Goal: Download file/media

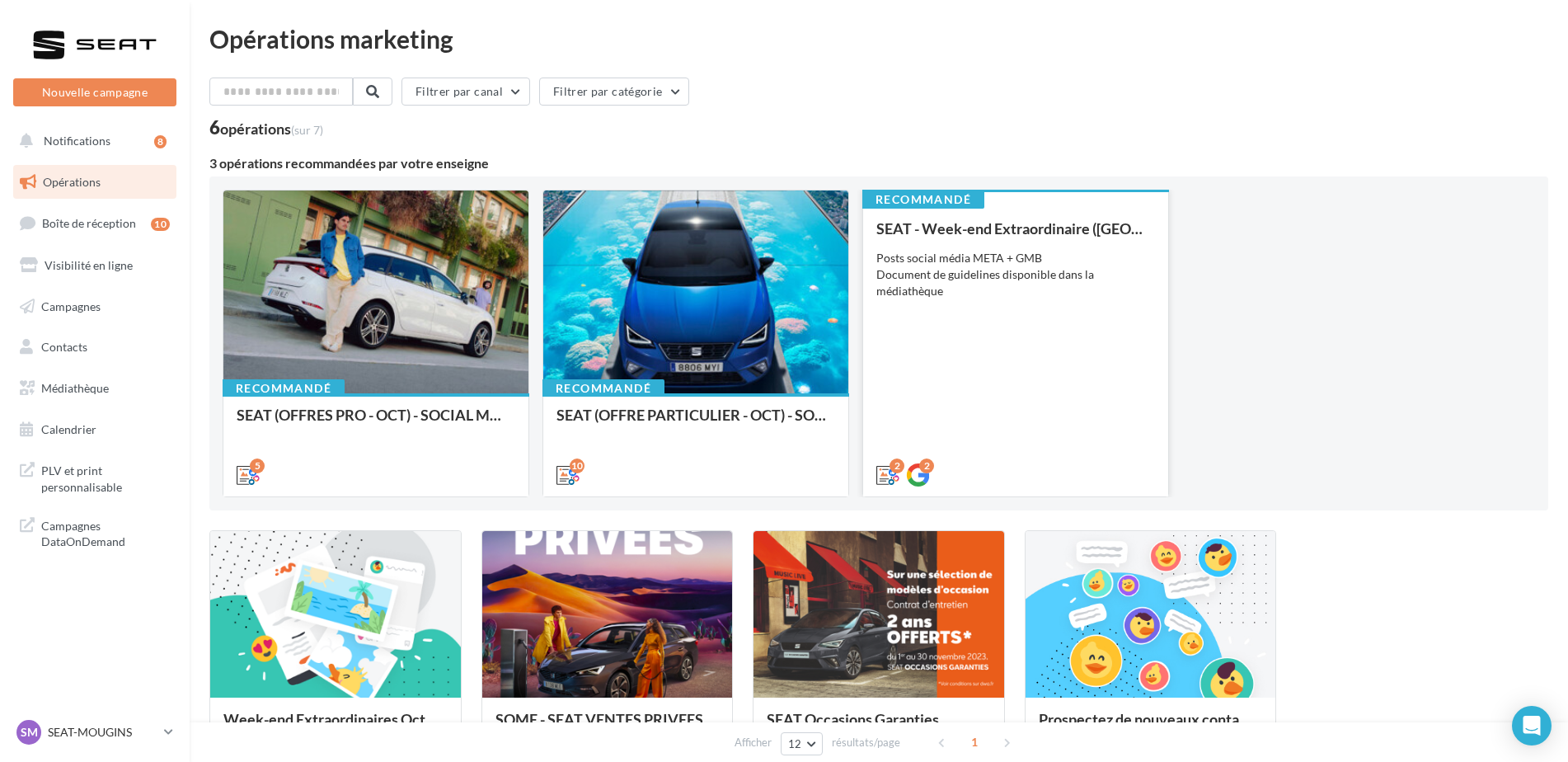
click at [1077, 333] on div "SEAT - Week-end Extraordinaire (JPO) - OCTOBRE Posts social média META + GMB Do…" at bounding box center [1016, 350] width 279 height 261
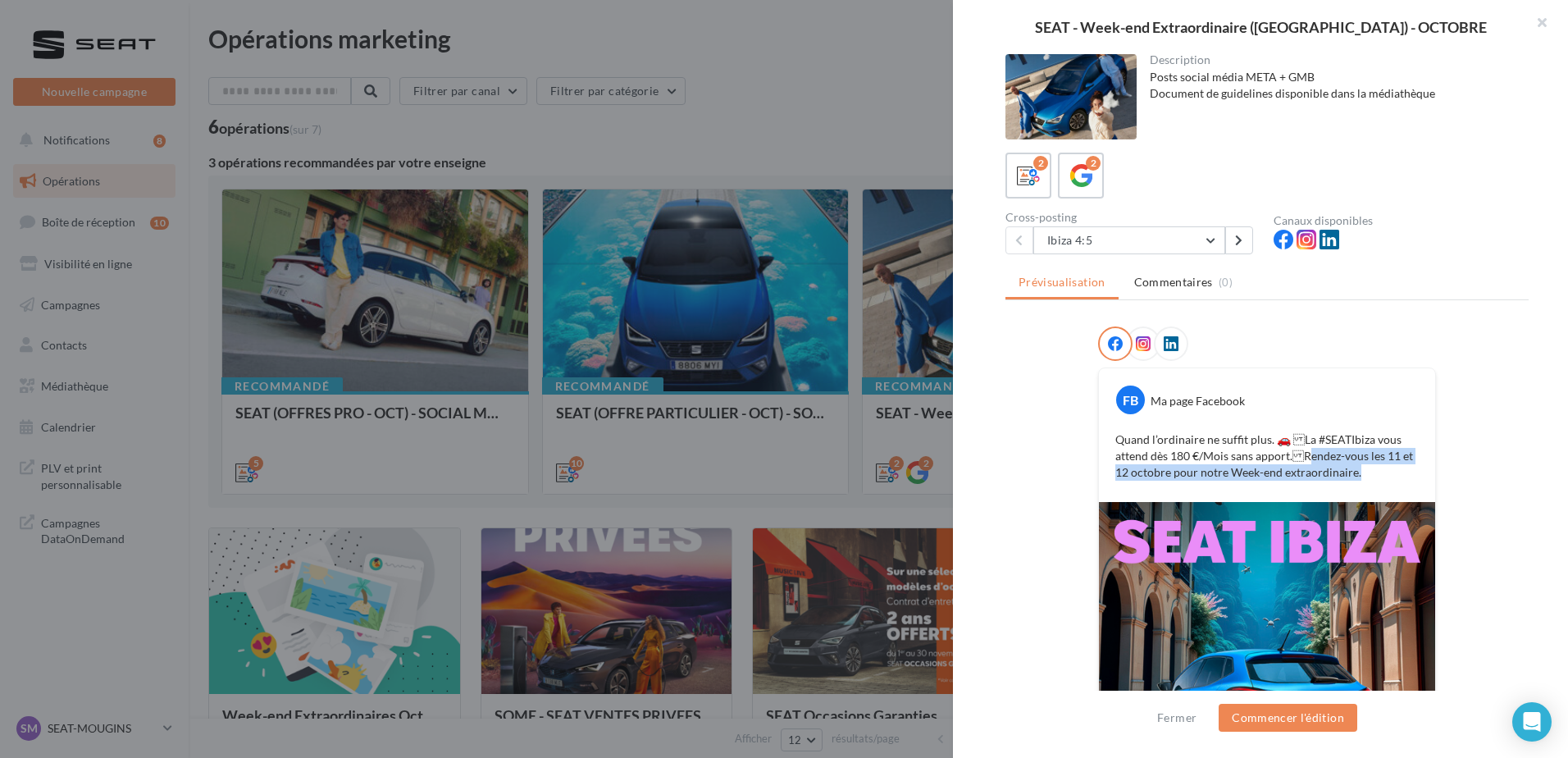
drag, startPoint x: 1297, startPoint y: 460, endPoint x: 1369, endPoint y: 469, distance: 72.6
click at [1369, 469] on p "Quand l’ordinaire ne suffit plus. 🚗 La #SEATIbiza vous attend dès 180 €/Mois s…" at bounding box center [1267, 456] width 304 height 49
drag, startPoint x: 1369, startPoint y: 469, endPoint x: 1369, endPoint y: 484, distance: 15.0
click at [1369, 484] on div "Quand l’ordinaire ne suffit plus. 🚗 La #SEATIbiza vous attend dès 180 €/Mois s…" at bounding box center [1267, 456] width 328 height 58
click at [1212, 435] on p "Quand l’ordinaire ne suffit plus. 🚗 La #SEATIbiza vous attend dès 180 €/Mois s…" at bounding box center [1267, 456] width 304 height 49
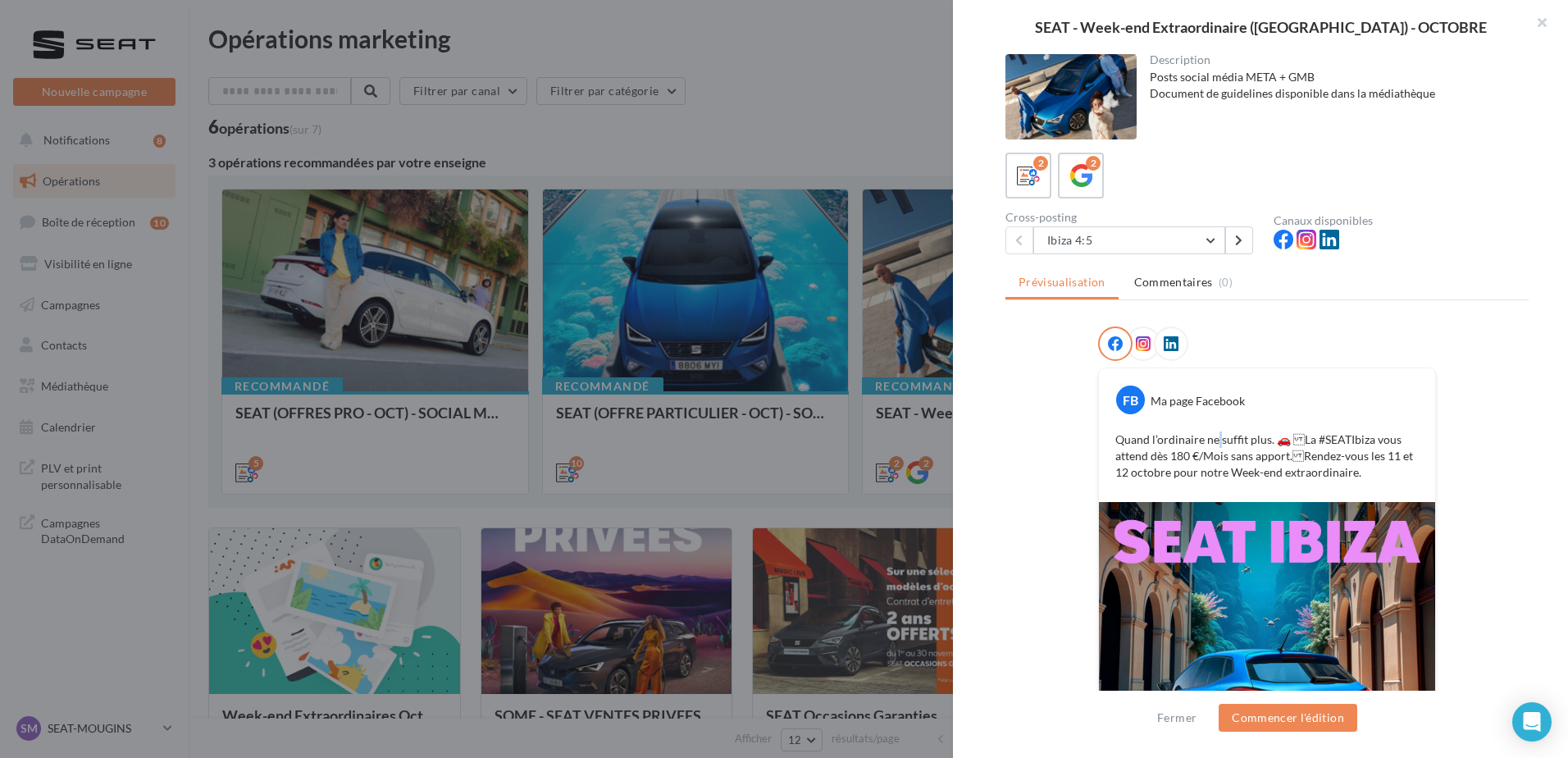
click at [1212, 435] on p "Quand l’ordinaire ne suffit plus. 🚗 La #SEATIbiza vous attend dès 180 €/Mois s…" at bounding box center [1267, 456] width 304 height 49
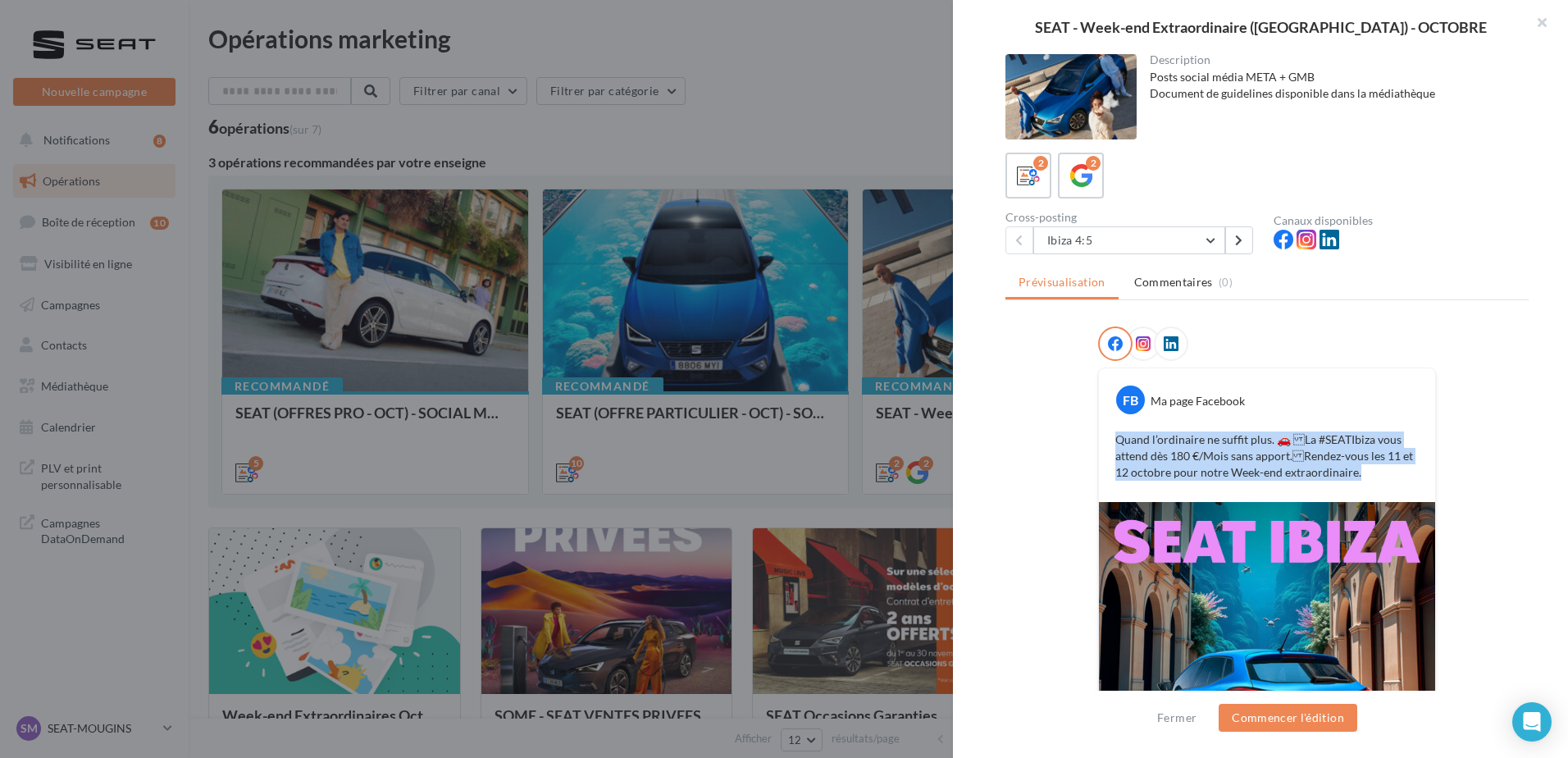
click at [1212, 435] on p "Quand l’ordinaire ne suffit plus. 🚗 La #SEATIbiza vous attend dès 180 €/Mois s…" at bounding box center [1267, 456] width 304 height 49
click at [1212, 436] on p "Quand l’ordinaire ne suffit plus. 🚗 La #SEATIbiza vous attend dès 180 €/Mois s…" at bounding box center [1267, 456] width 304 height 49
drag, startPoint x: 1212, startPoint y: 436, endPoint x: 1264, endPoint y: 441, distance: 52.2
click at [1263, 441] on p "Quand l’ordinaire ne suffit plus. 🚗 La #SEATIbiza vous attend dès 180 €/Mois s…" at bounding box center [1267, 456] width 304 height 49
click at [1266, 435] on p "Quand l’ordinaire ne suffit plus. 🚗 La #SEATIbiza vous attend dès 180 €/Mois s…" at bounding box center [1267, 456] width 304 height 49
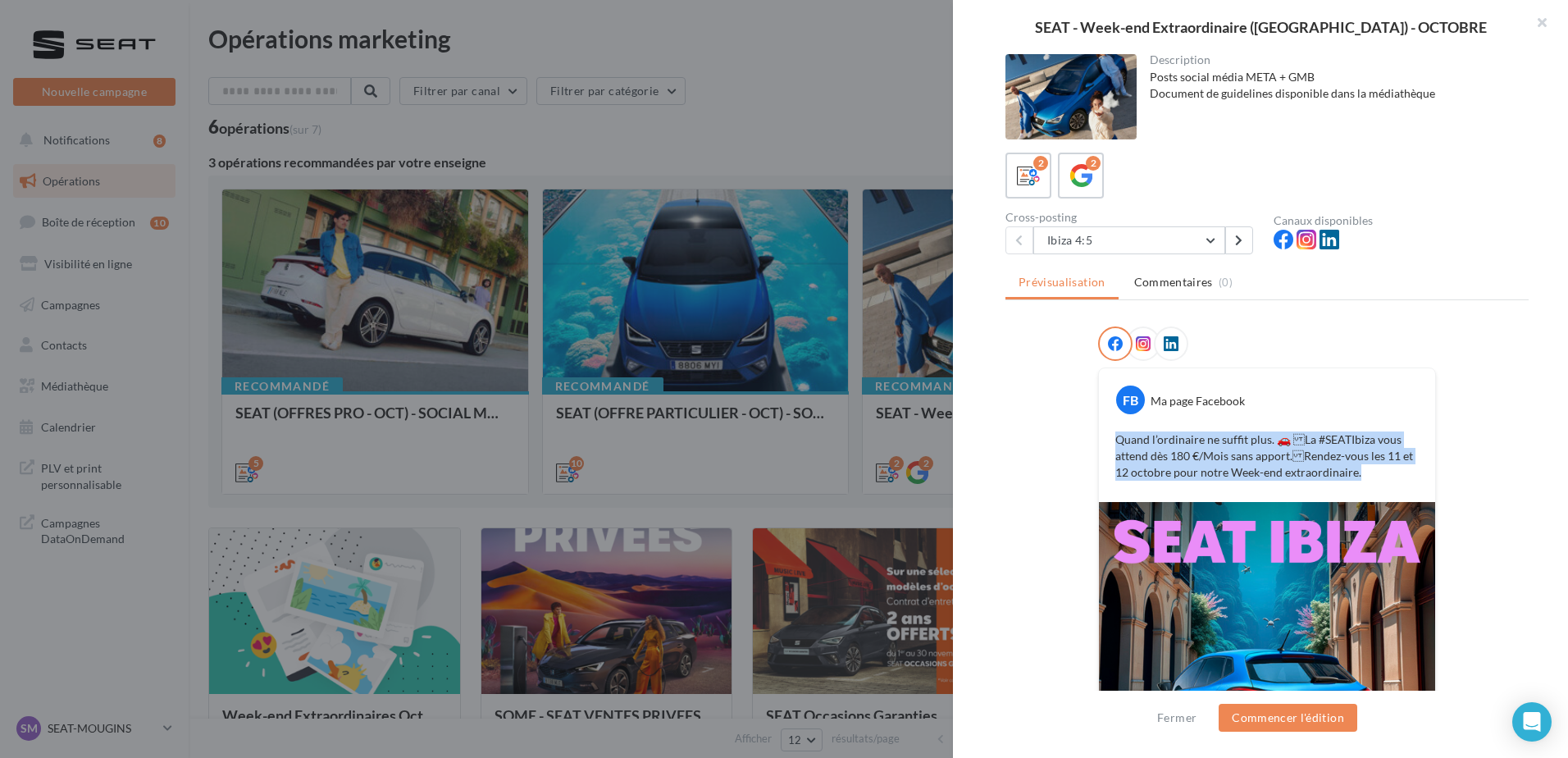
click at [1267, 435] on p "Quand l’ordinaire ne suffit plus. 🚗 La #SEATIbiza vous attend dès 180 €/Mois s…" at bounding box center [1267, 456] width 304 height 49
copy div "Quand l’ordinaire ne suffit plus. 🚗 La #SEATIbiza vous attend dès 180 €/Mois s…"
click at [1285, 447] on p "Quand l’ordinaire ne suffit plus. 🚗 La #SEATIbiza vous attend dès 180 €/Mois s…" at bounding box center [1267, 456] width 304 height 49
drag, startPoint x: 1265, startPoint y: 440, endPoint x: 1109, endPoint y: 446, distance: 156.1
click at [1109, 446] on div "Quand l’ordinaire ne suffit plus. 🚗 La #SEATIbiza vous attend dès 180 €/Mois s…" at bounding box center [1267, 456] width 328 height 58
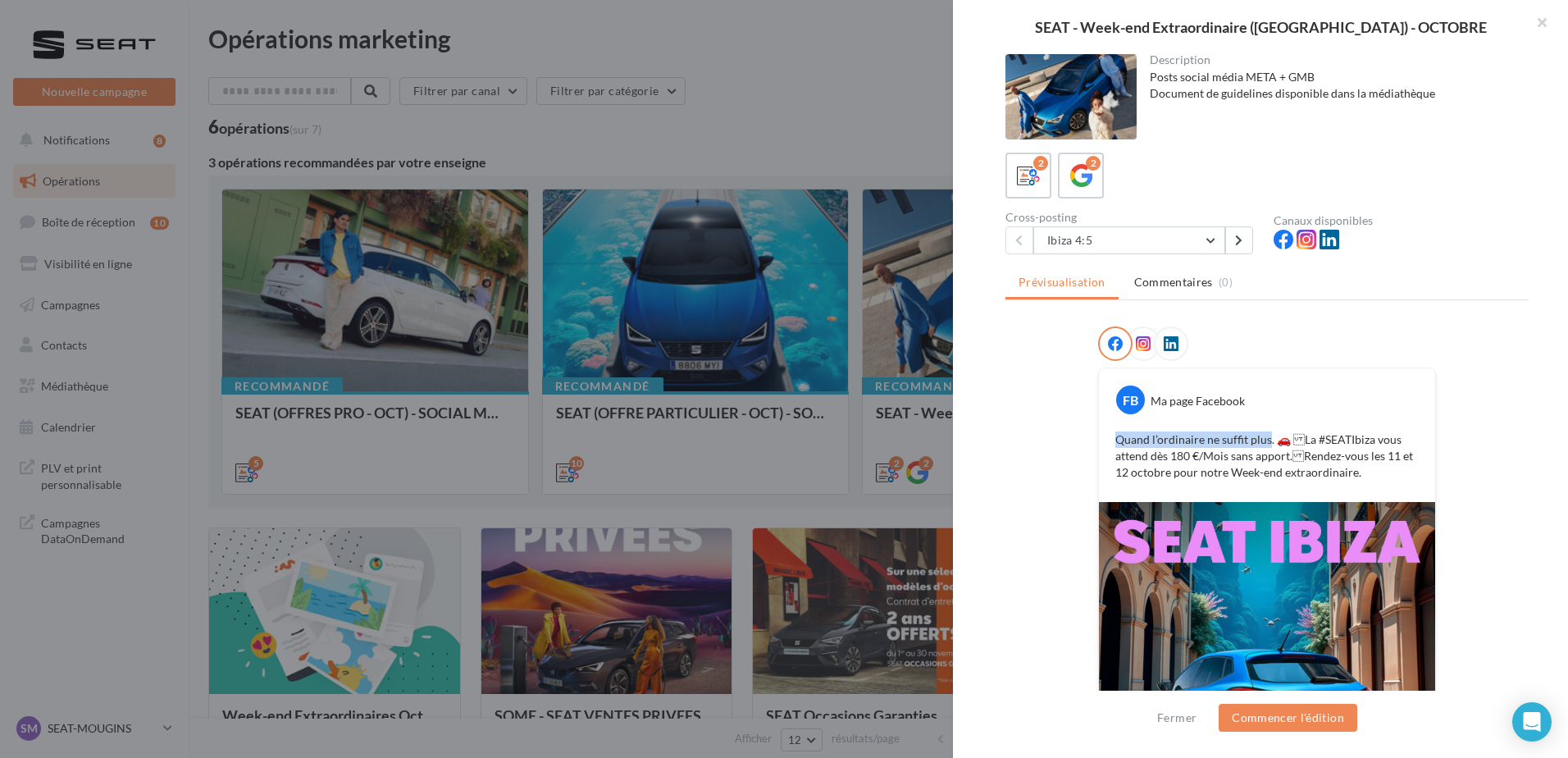
copy p "Quand l’ordinaire ne suffit plus"
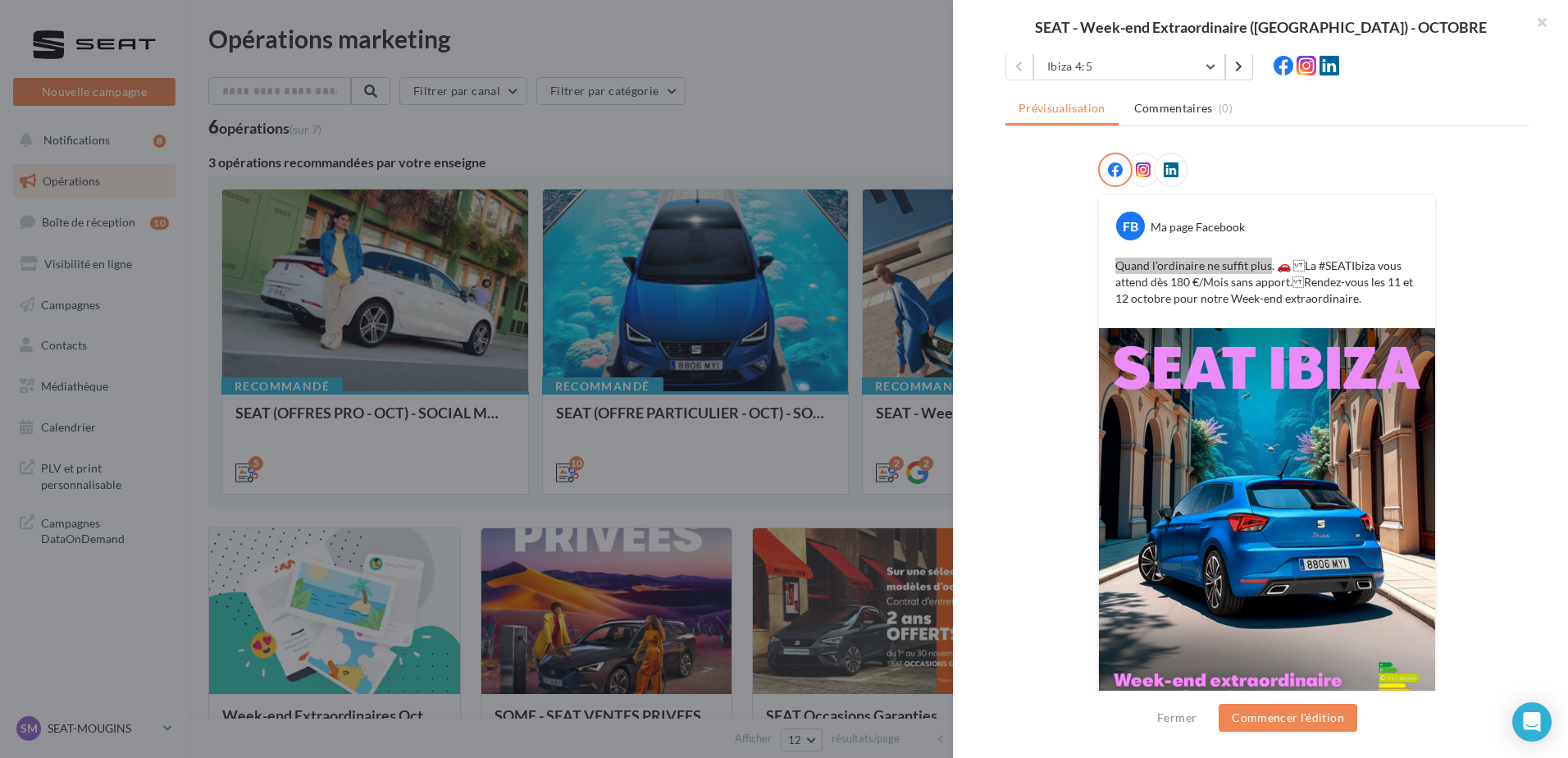
scroll to position [239, 0]
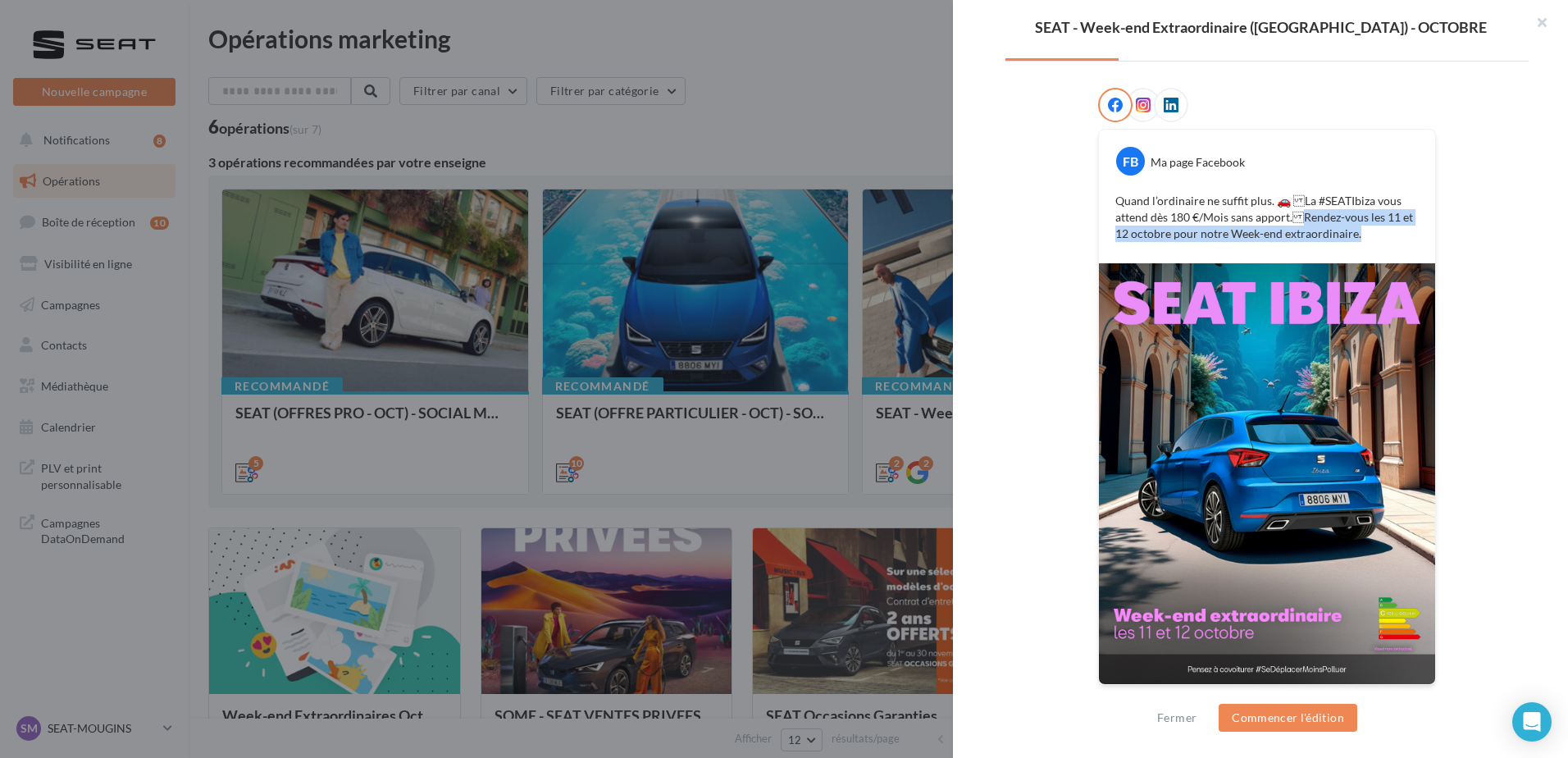
drag, startPoint x: 1292, startPoint y: 217, endPoint x: 1360, endPoint y: 232, distance: 69.6
click at [1360, 232] on p "Quand l’ordinaire ne suffit plus. 🚗 La #SEATIbiza vous attend dès 180 €/Mois s…" at bounding box center [1267, 217] width 304 height 49
copy p "endez-vous les 11 et 12 octobre pour notre Week-end extraordinaire."
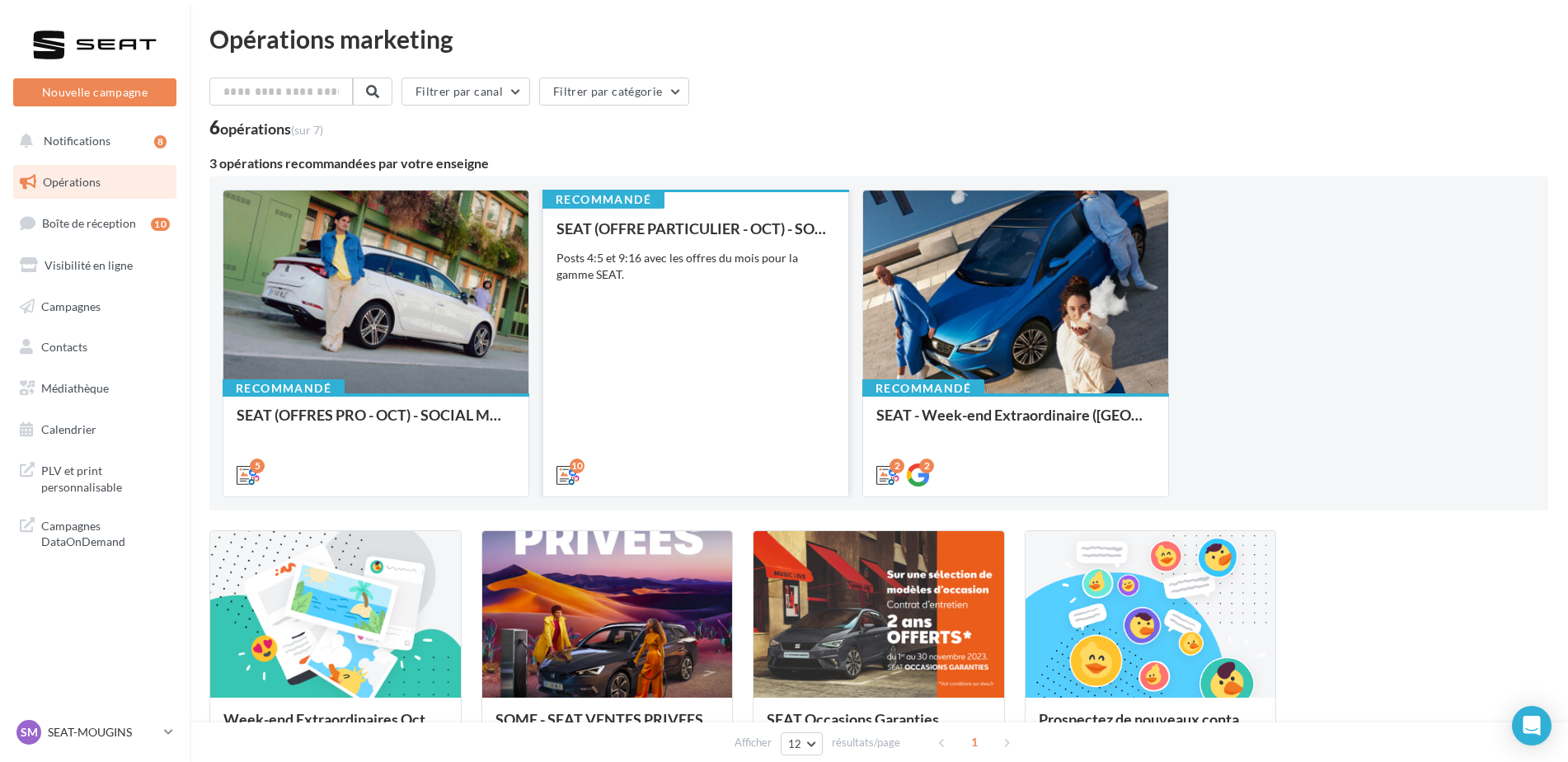
click at [736, 402] on div "SEAT (OFFRE PARTICULIER - OCT) - SOCIAL MEDIA Posts 4:5 et 9:16 avec les offres…" at bounding box center [696, 350] width 279 height 261
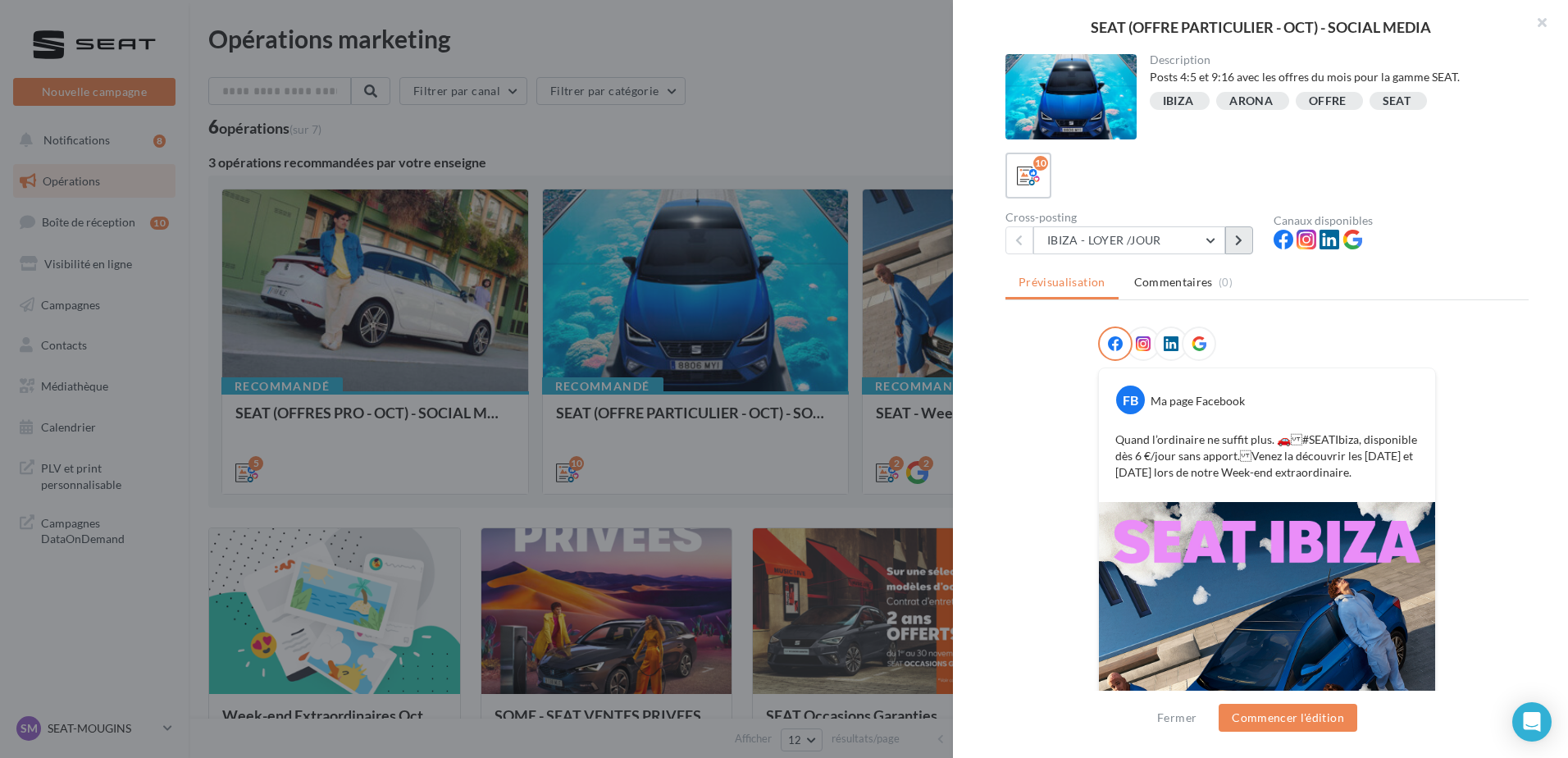
click at [1233, 239] on button at bounding box center [1239, 240] width 28 height 28
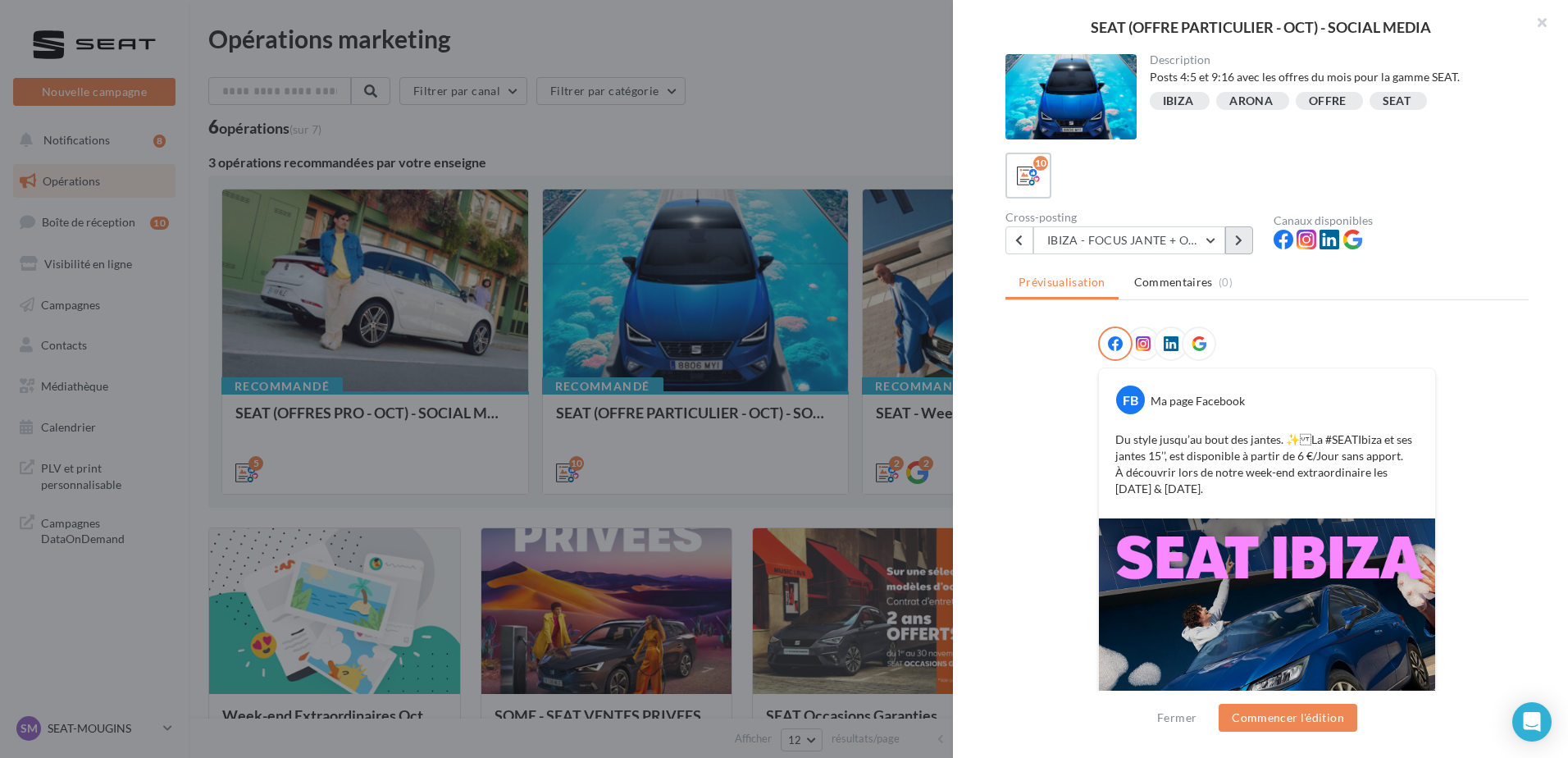
click at [1234, 239] on button at bounding box center [1239, 240] width 28 height 28
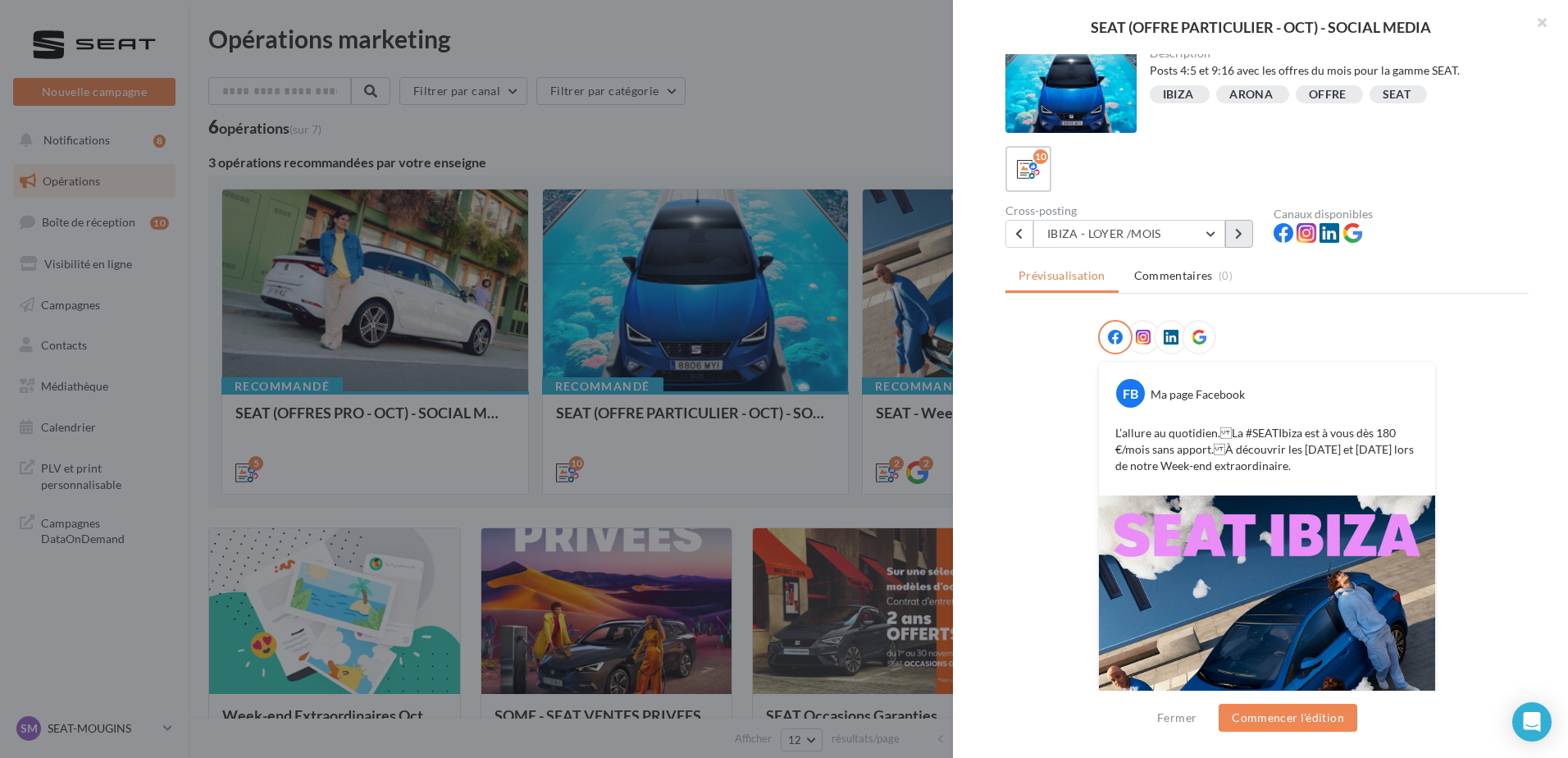
scroll to position [0, 0]
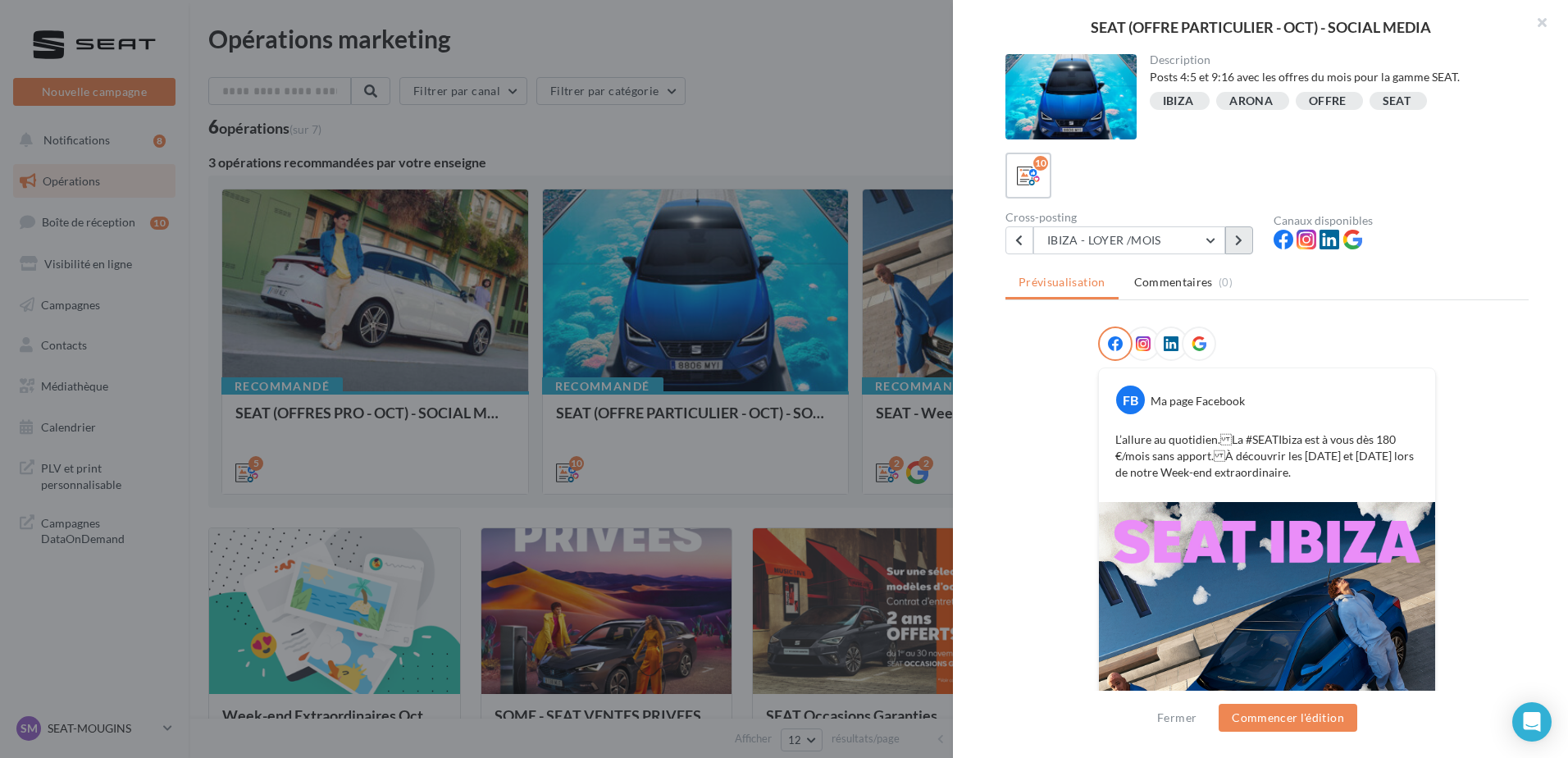
click at [1237, 249] on button at bounding box center [1239, 240] width 28 height 28
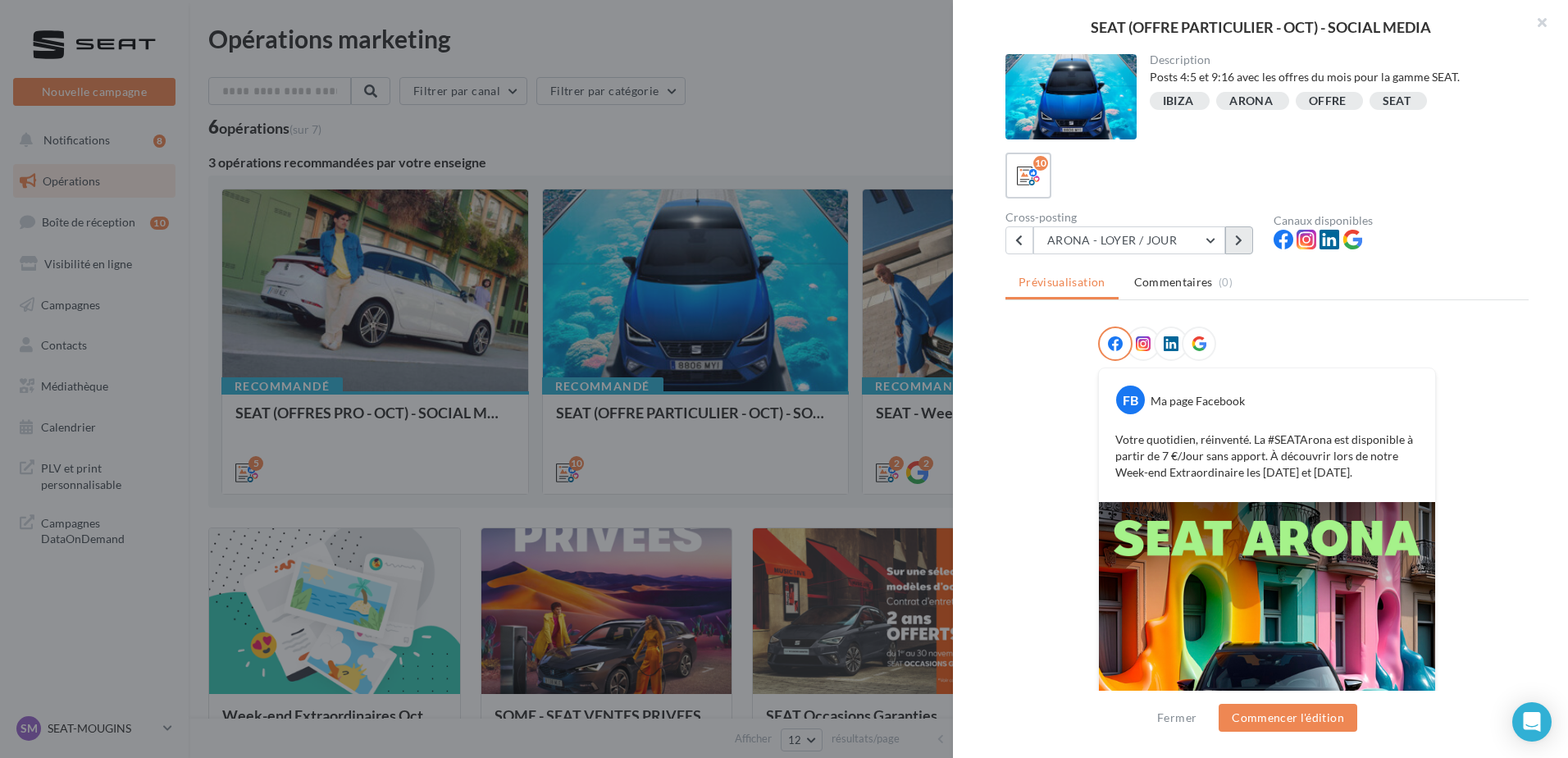
click at [1237, 237] on icon at bounding box center [1238, 240] width 8 height 12
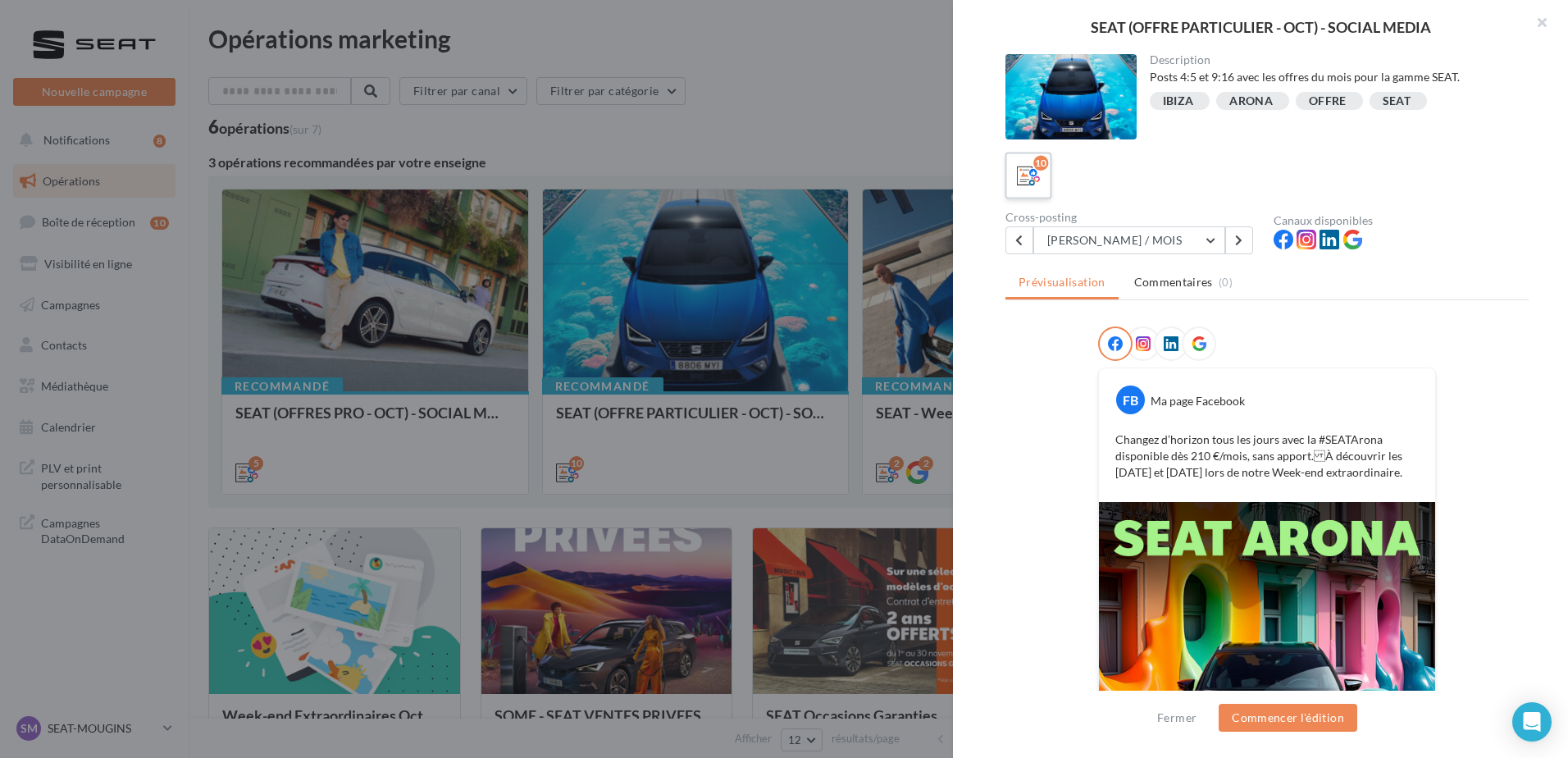
click at [1036, 173] on icon at bounding box center [1028, 176] width 24 height 24
click at [715, 482] on div at bounding box center [784, 379] width 1568 height 758
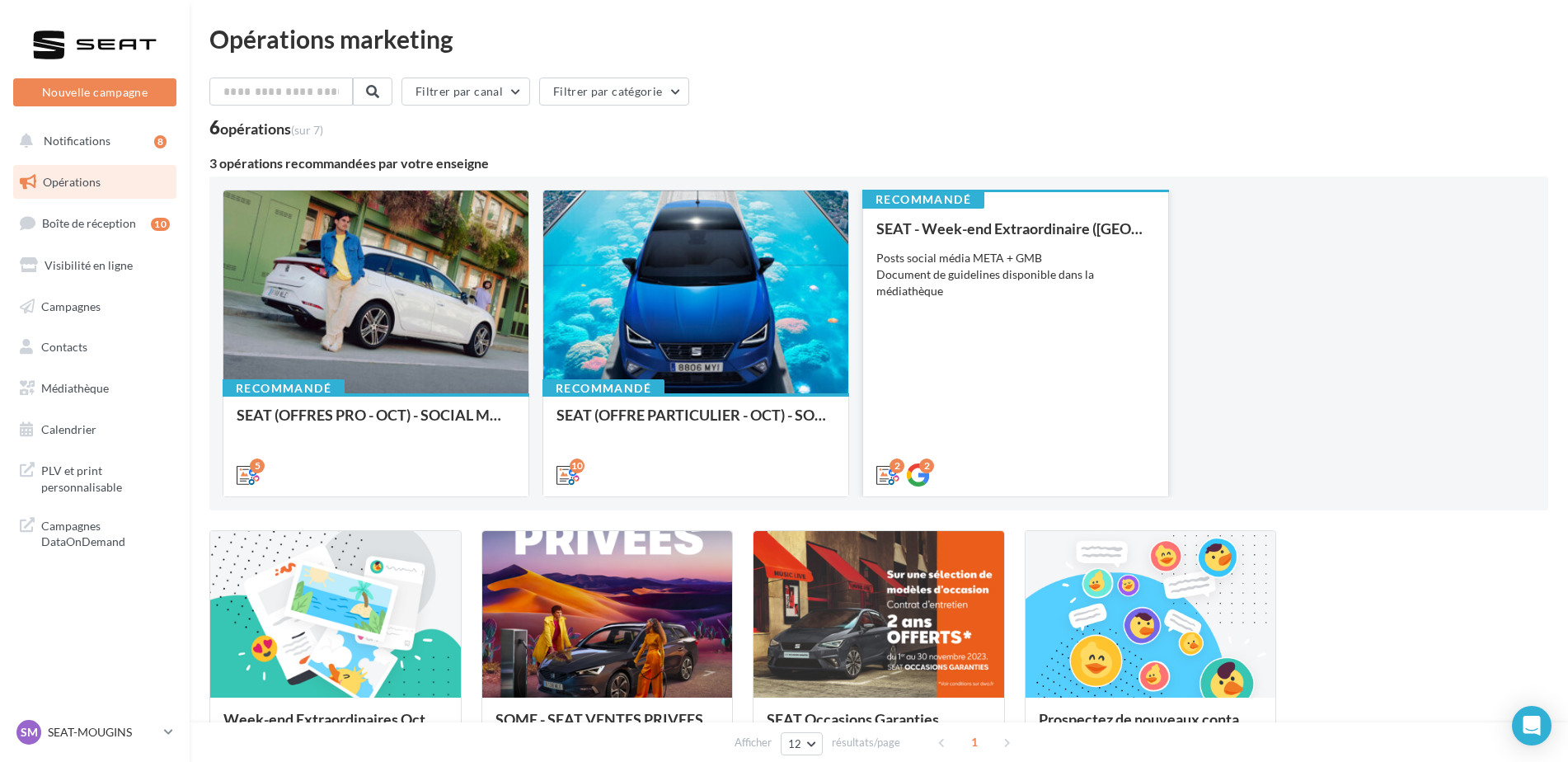
click at [1053, 423] on div "SEAT - Week-end Extraordinaire (JPO) - OCTOBRE Posts social média META + GMB Do…" at bounding box center [1016, 350] width 279 height 261
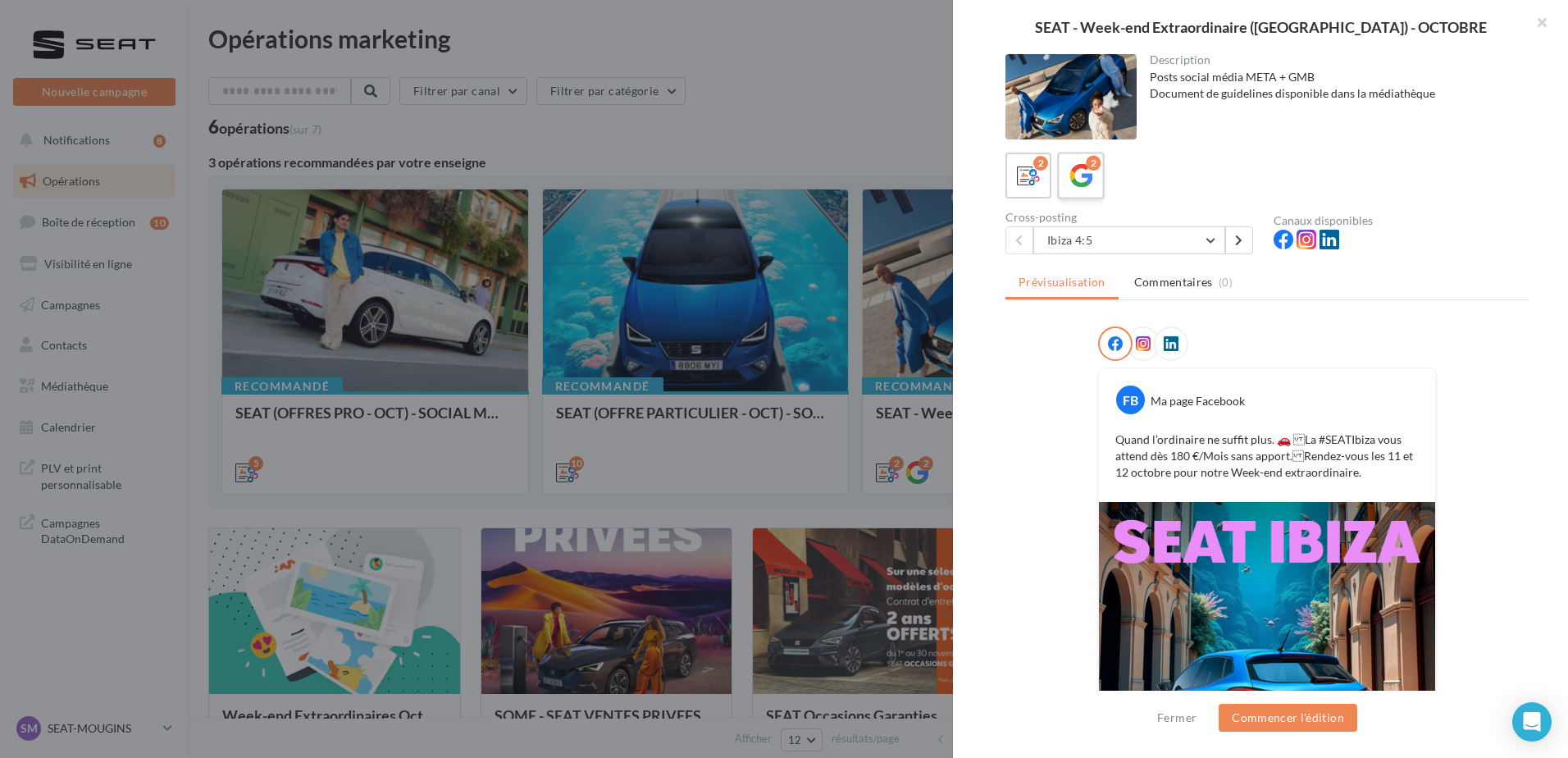
click at [1074, 174] on icon at bounding box center [1082, 176] width 24 height 24
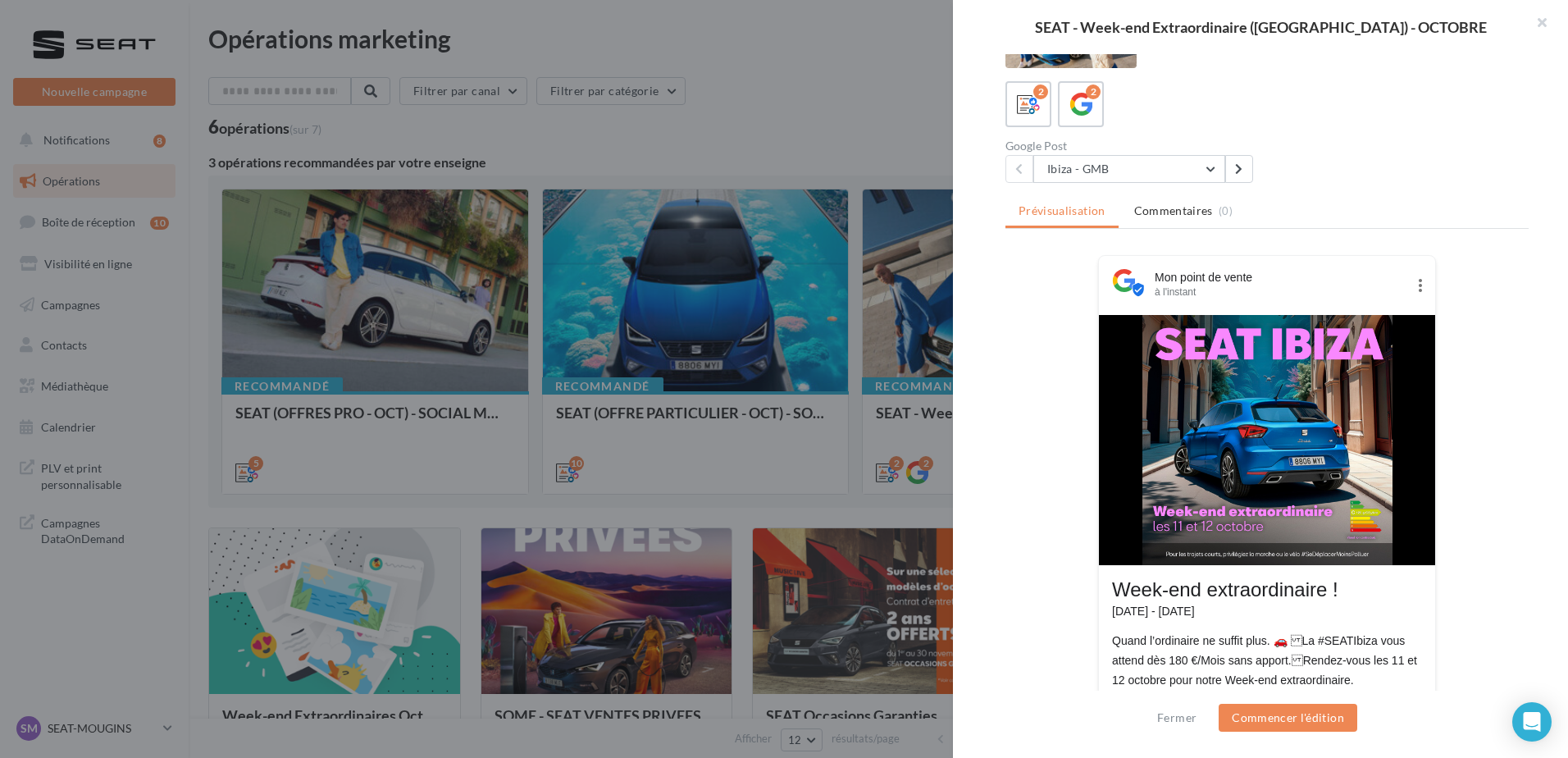
scroll to position [46, 0]
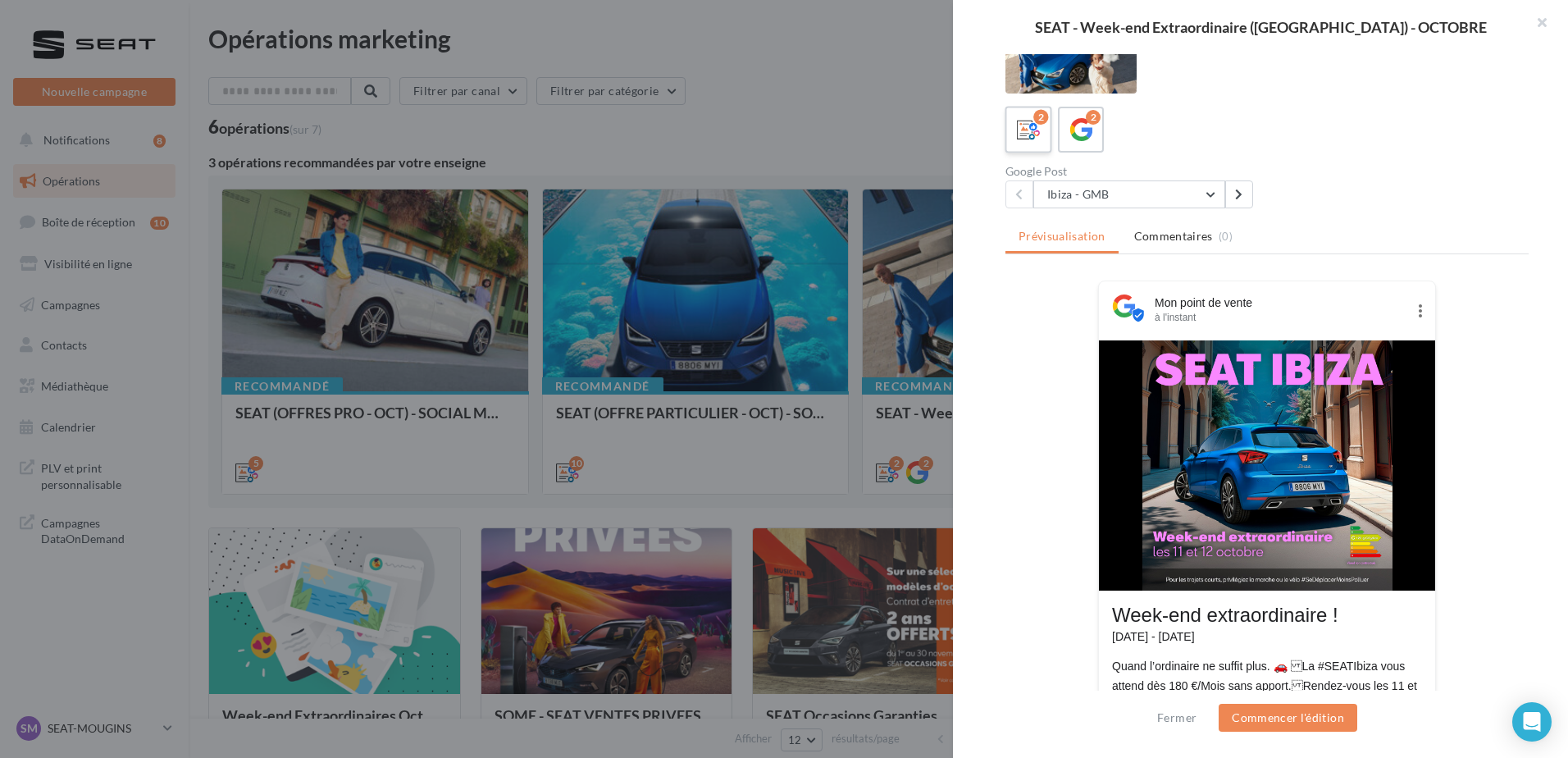
click at [1033, 115] on div "2" at bounding box center [1029, 130] width 30 height 30
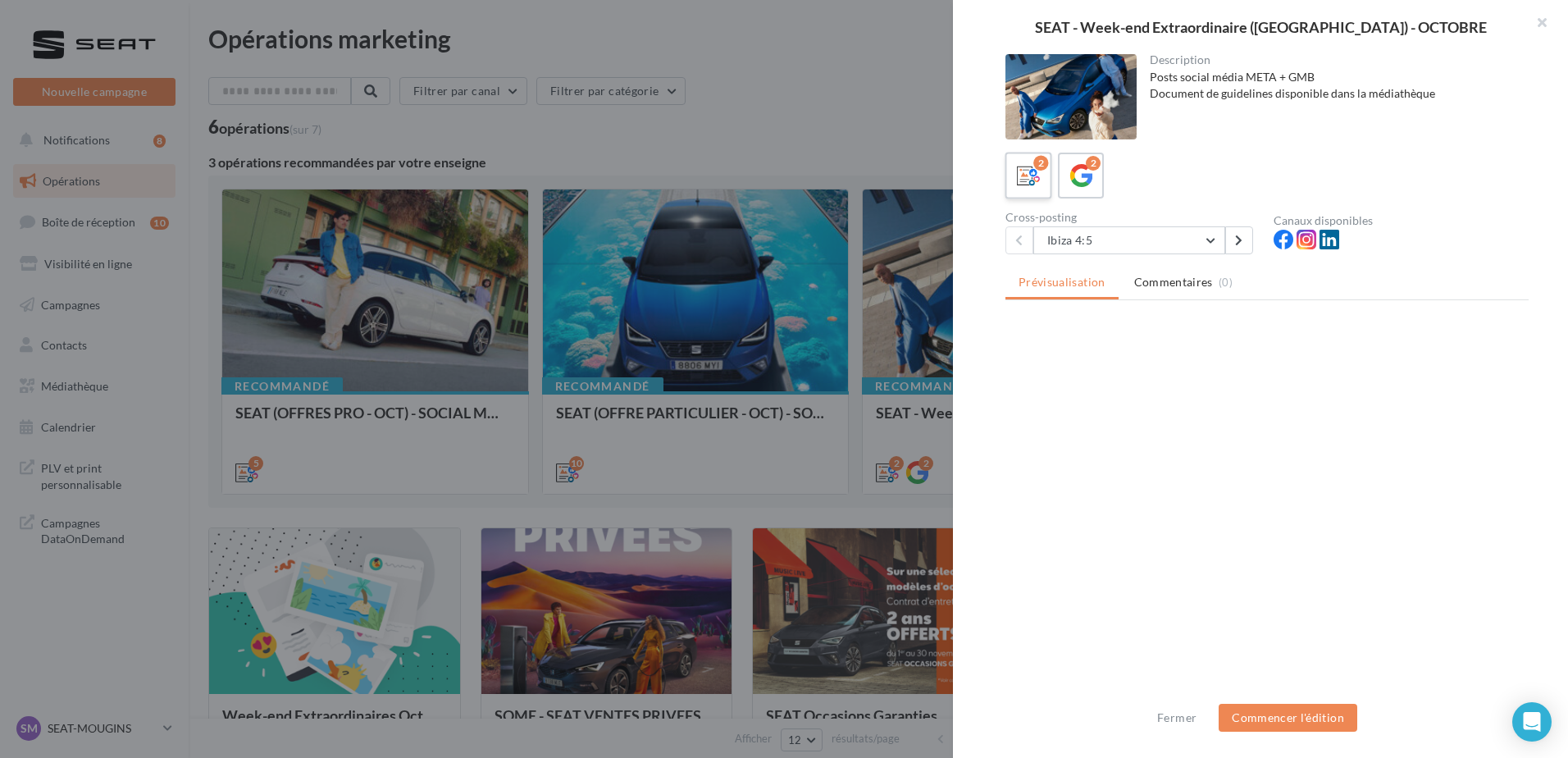
scroll to position [0, 0]
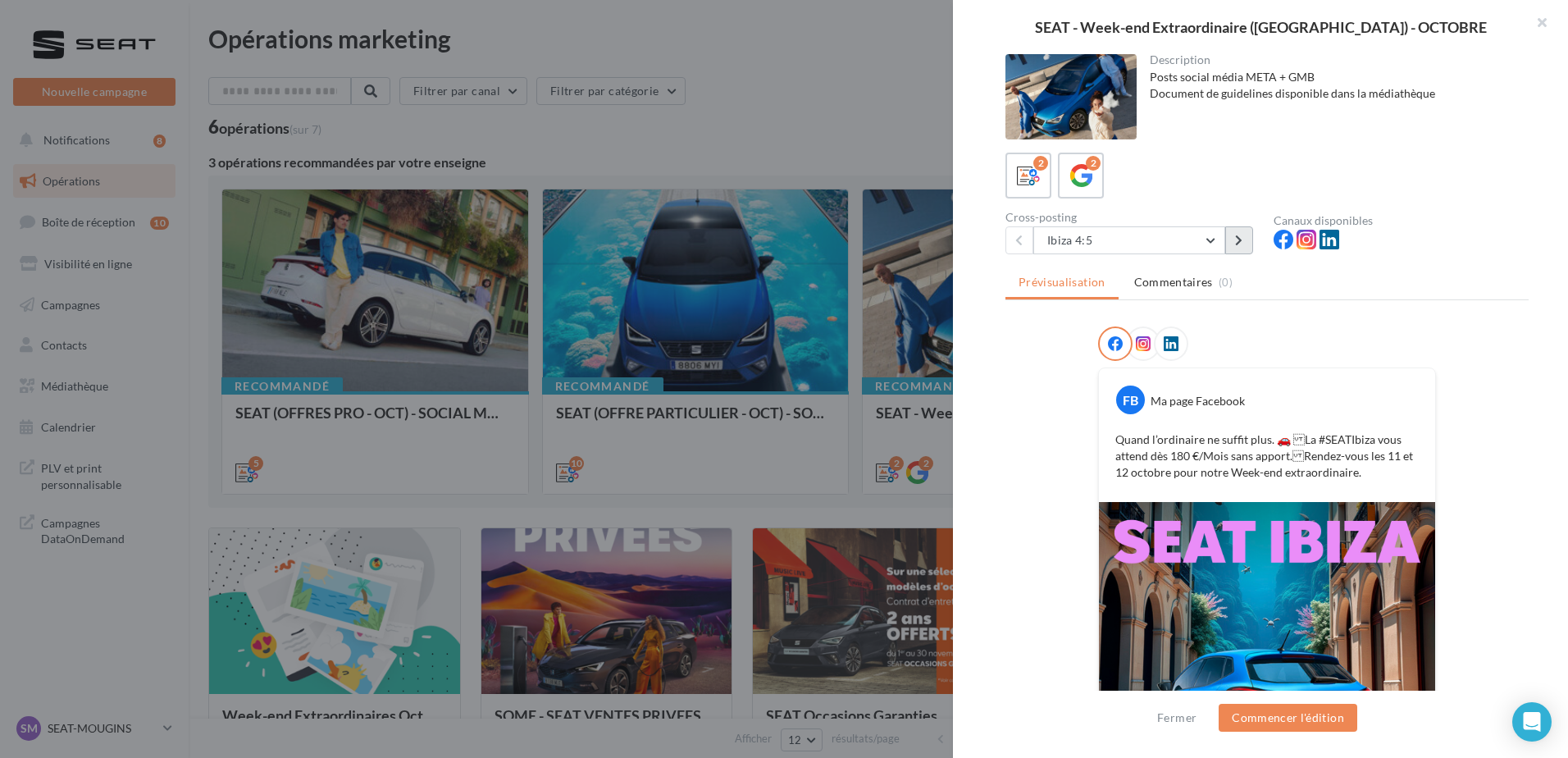
click at [1233, 238] on button at bounding box center [1239, 240] width 28 height 28
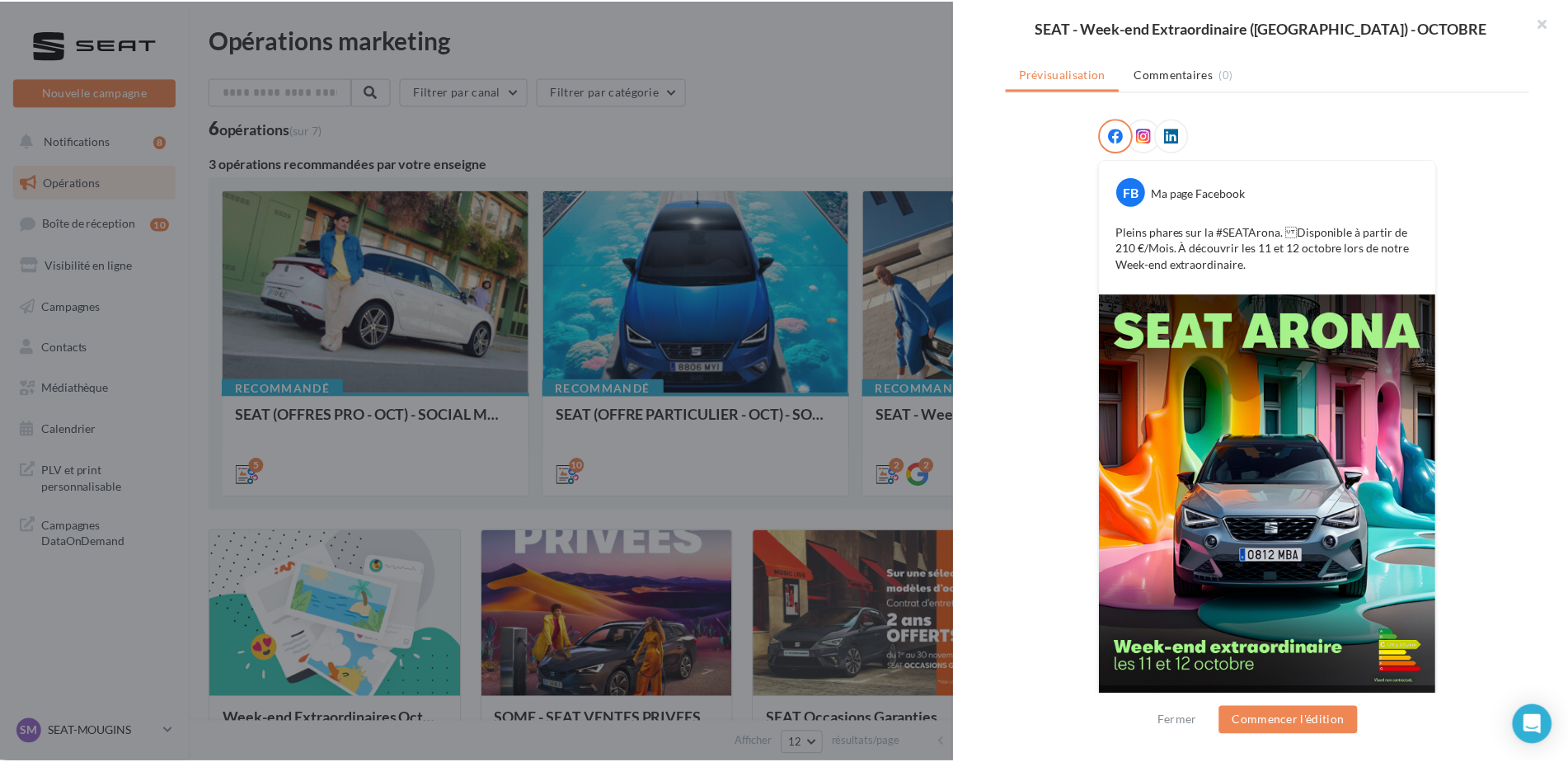
scroll to position [240, 0]
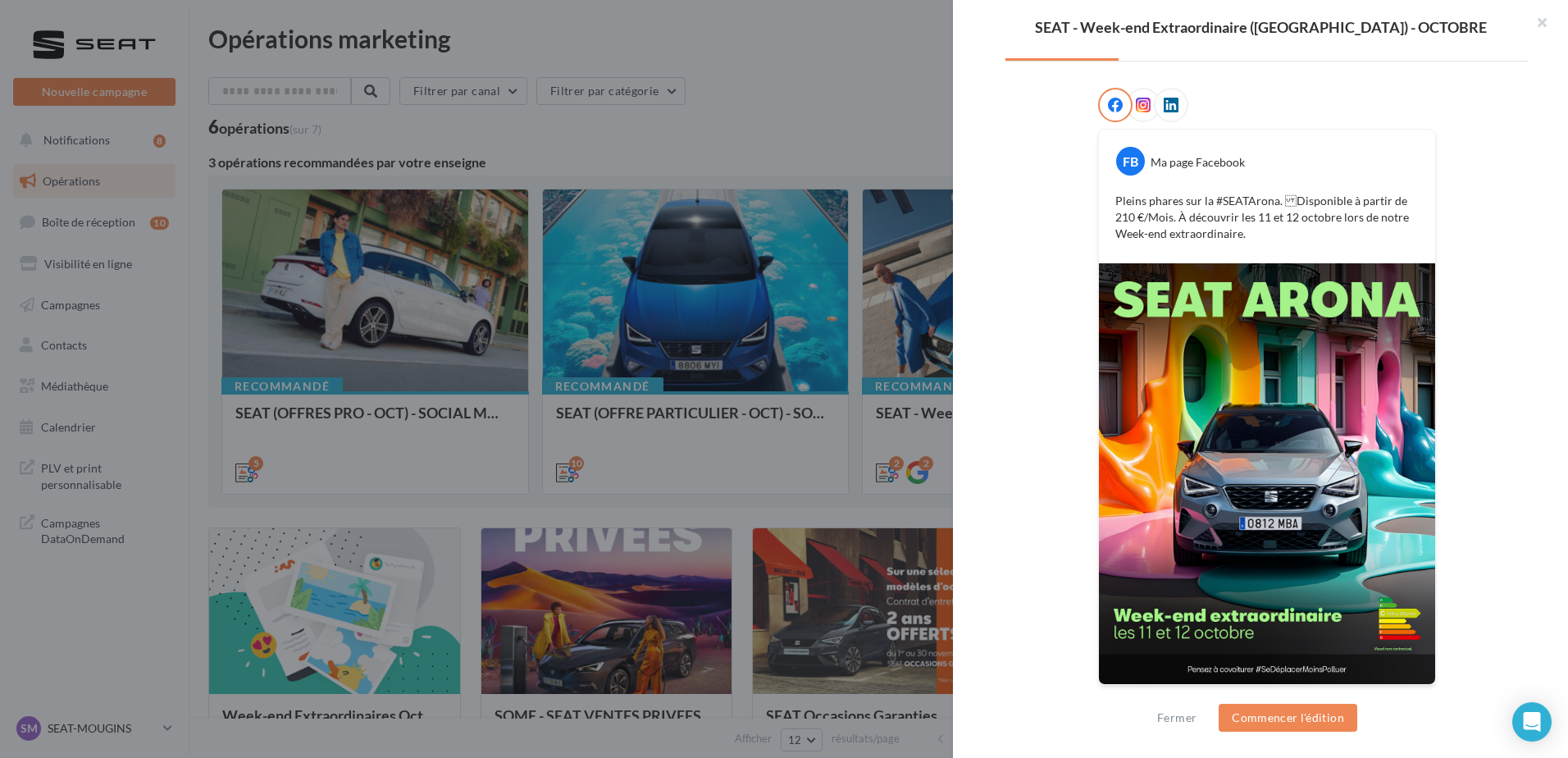
click at [650, 496] on div at bounding box center [784, 379] width 1568 height 758
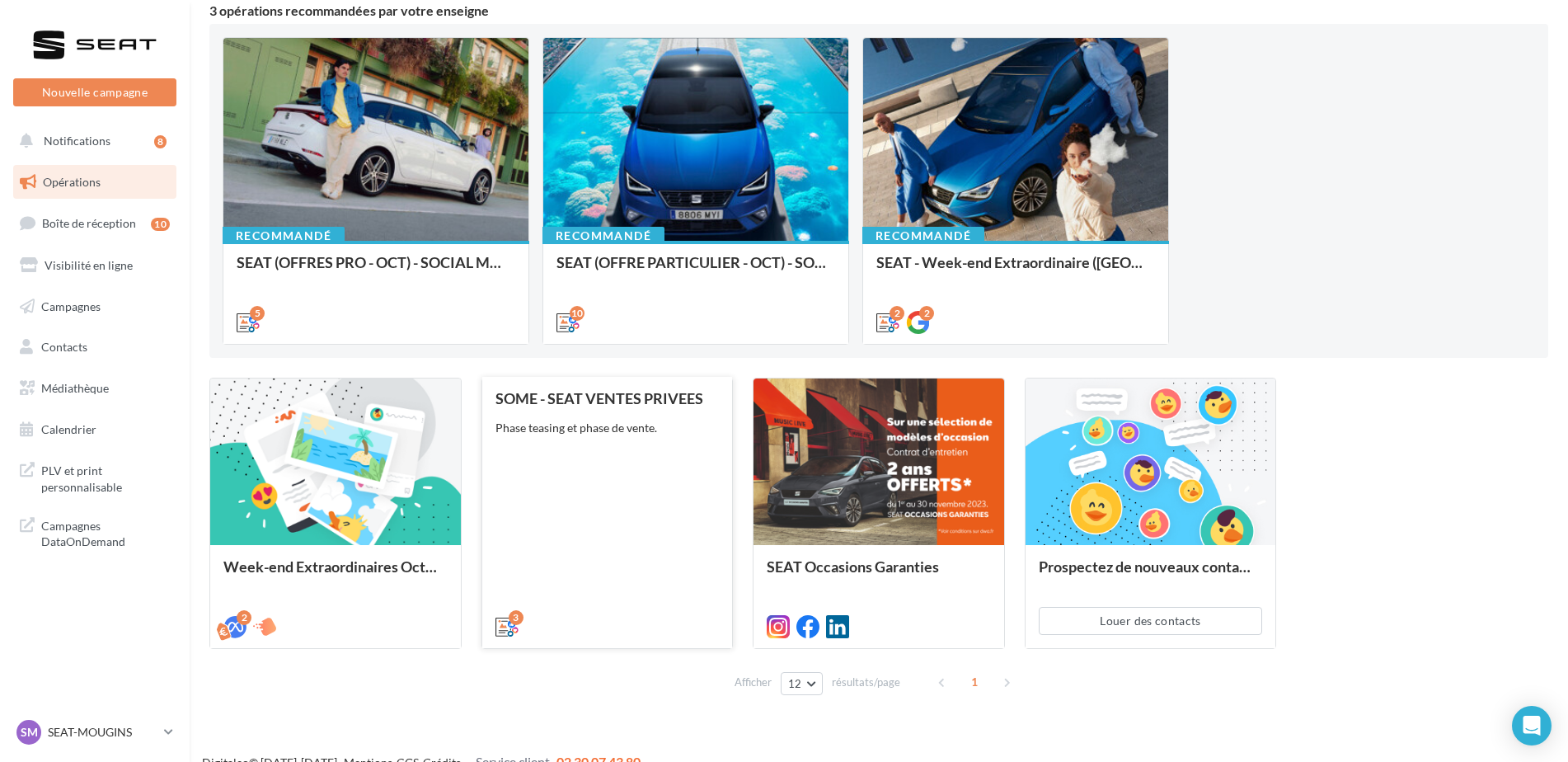
scroll to position [165, 0]
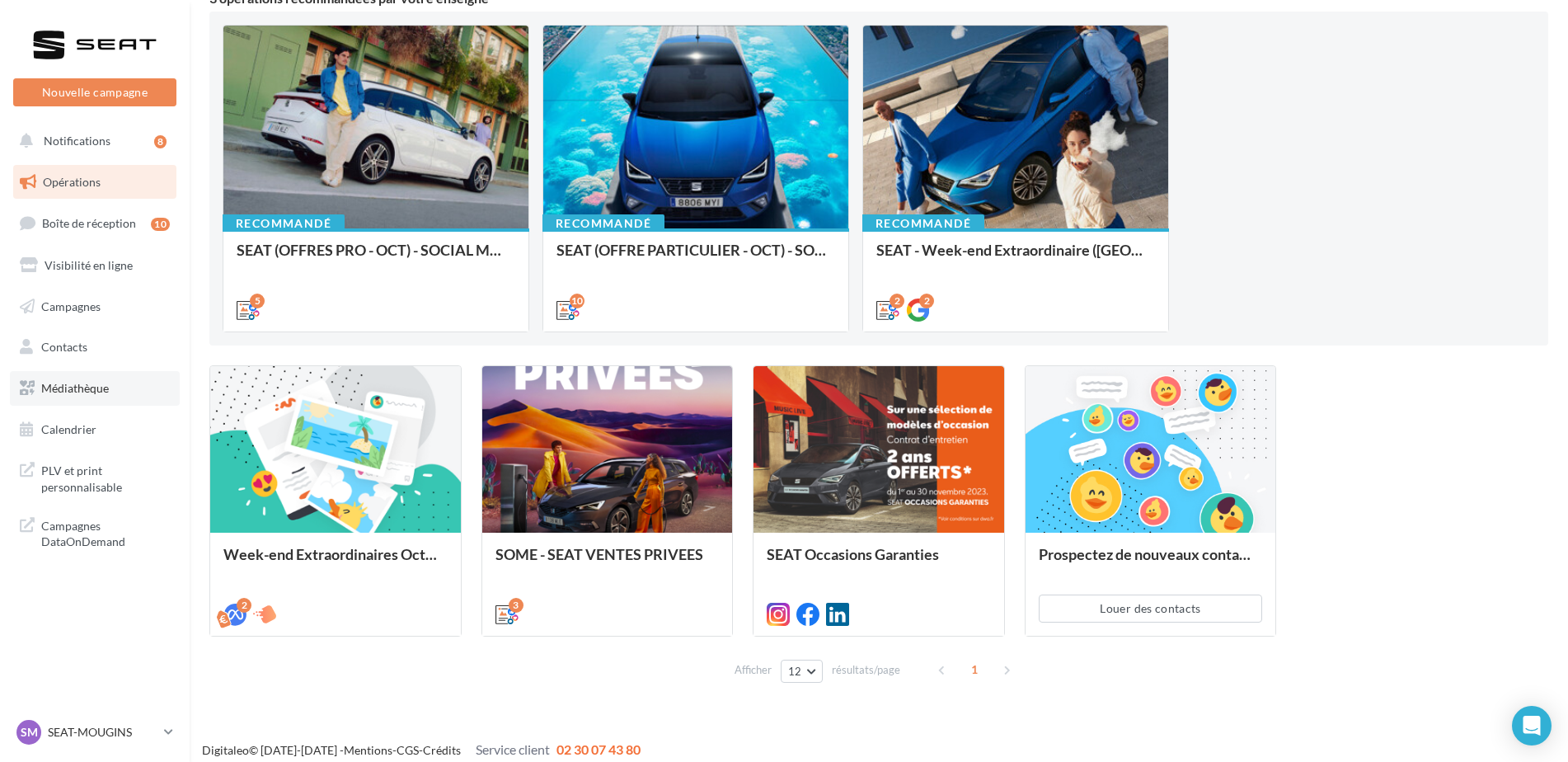
click at [67, 389] on span "Médiathèque" at bounding box center [75, 388] width 68 height 14
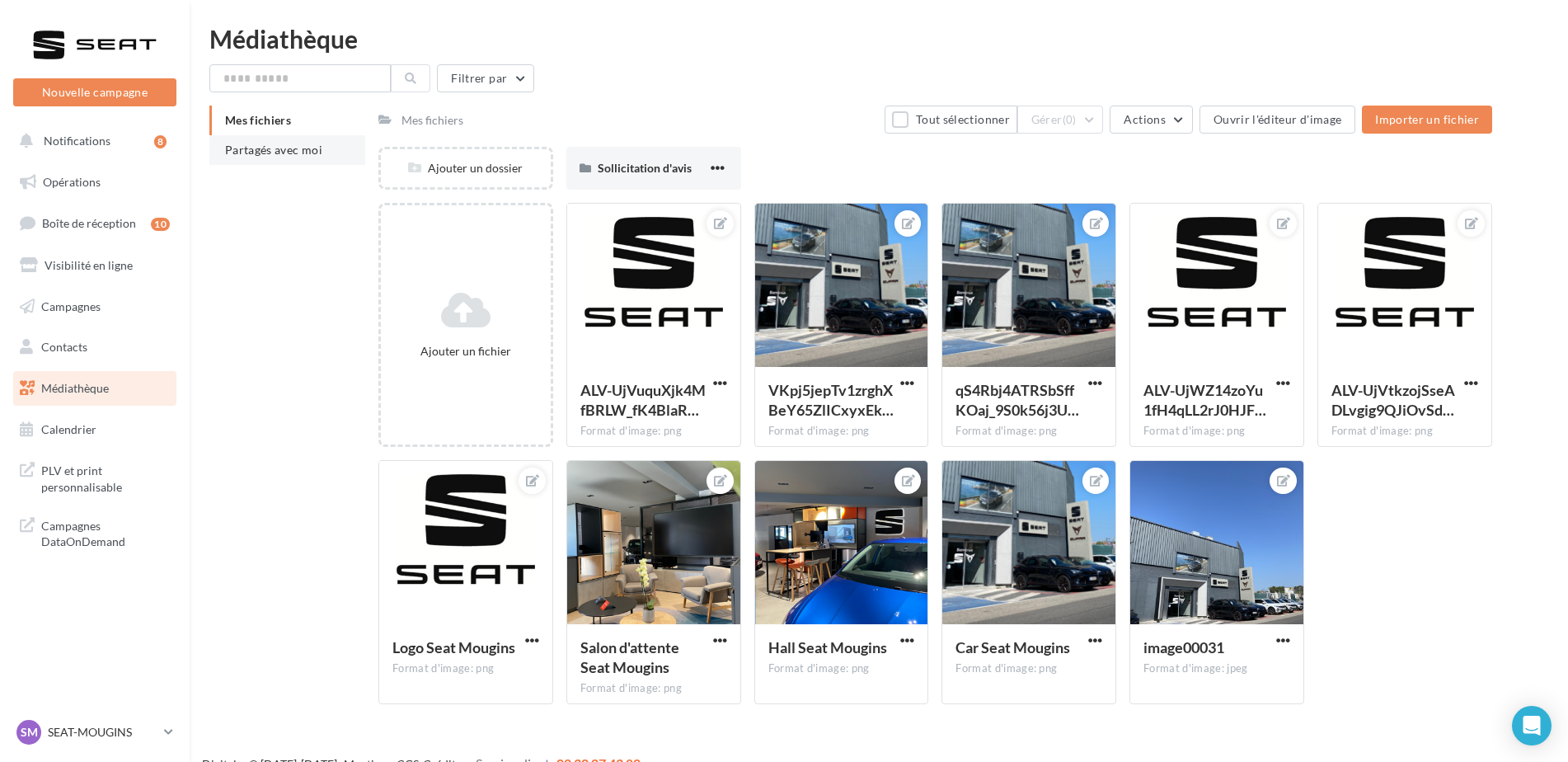
click at [309, 149] on span "Partagés avec moi" at bounding box center [274, 150] width 97 height 14
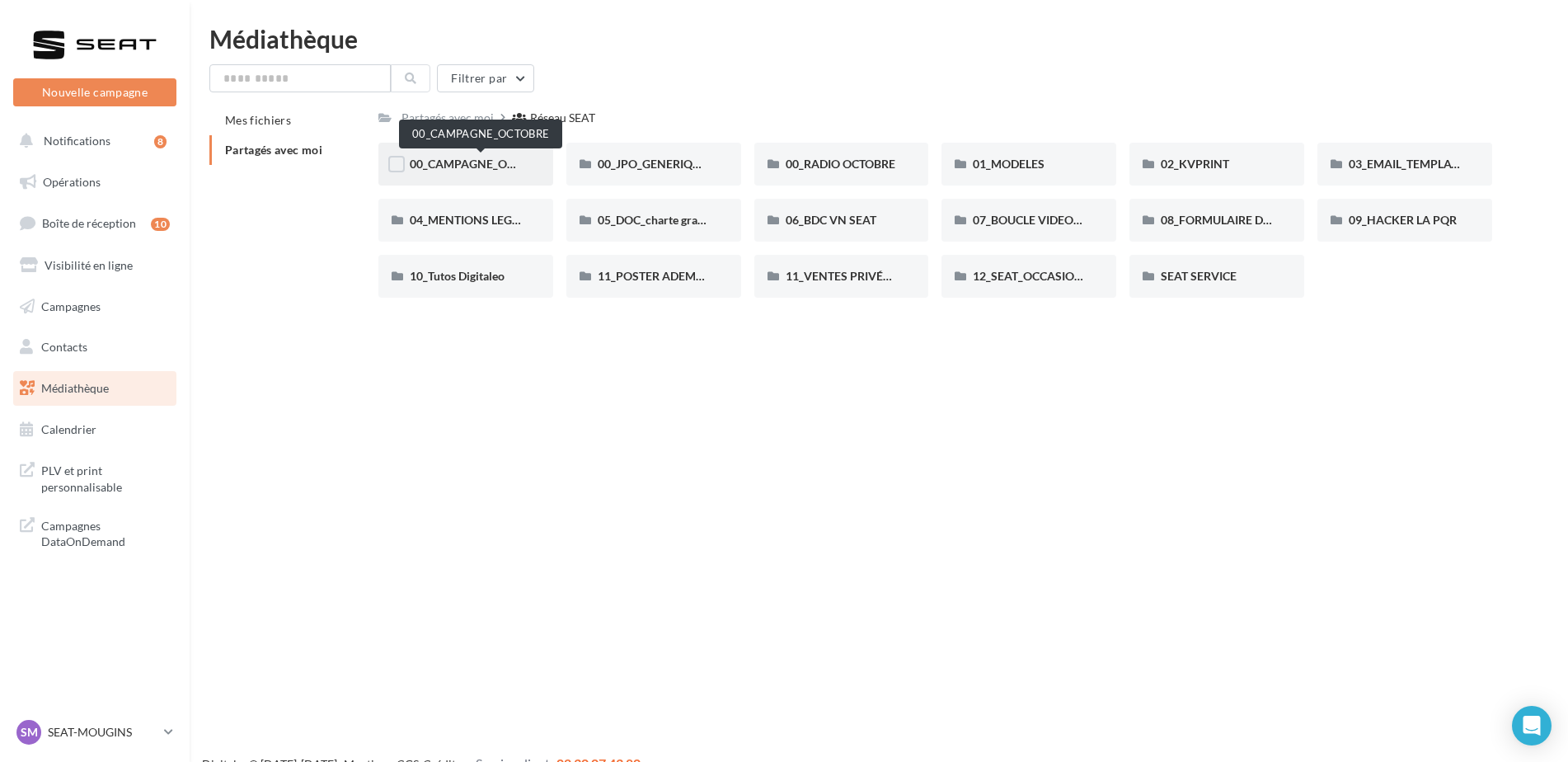
click at [469, 162] on span "00_CAMPAGNE_OCTOBRE" at bounding box center [480, 163] width 141 height 14
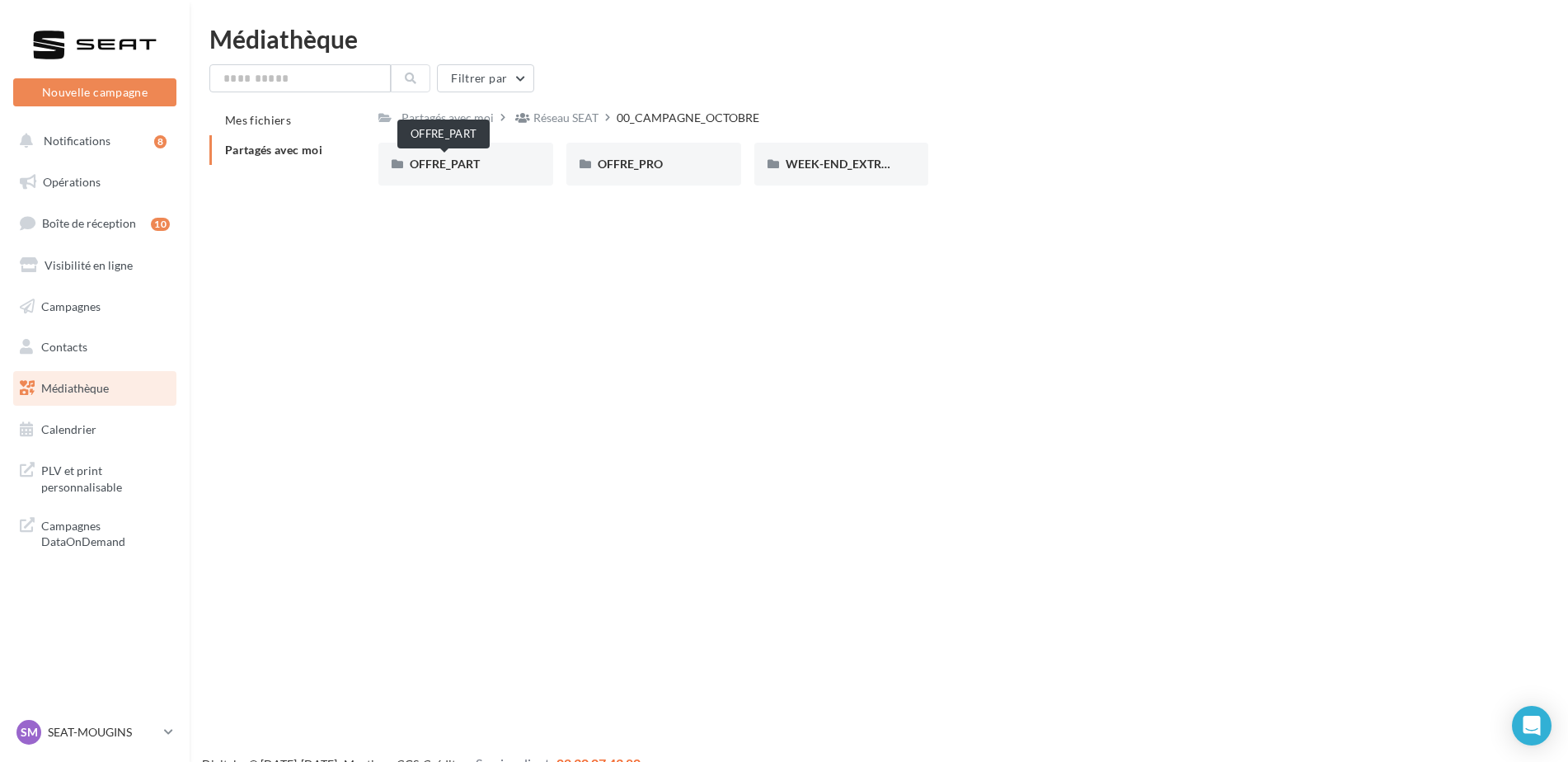
click at [469, 162] on span "OFFRE_PART" at bounding box center [445, 163] width 70 height 14
click at [481, 165] on div "ARONA" at bounding box center [466, 163] width 112 height 16
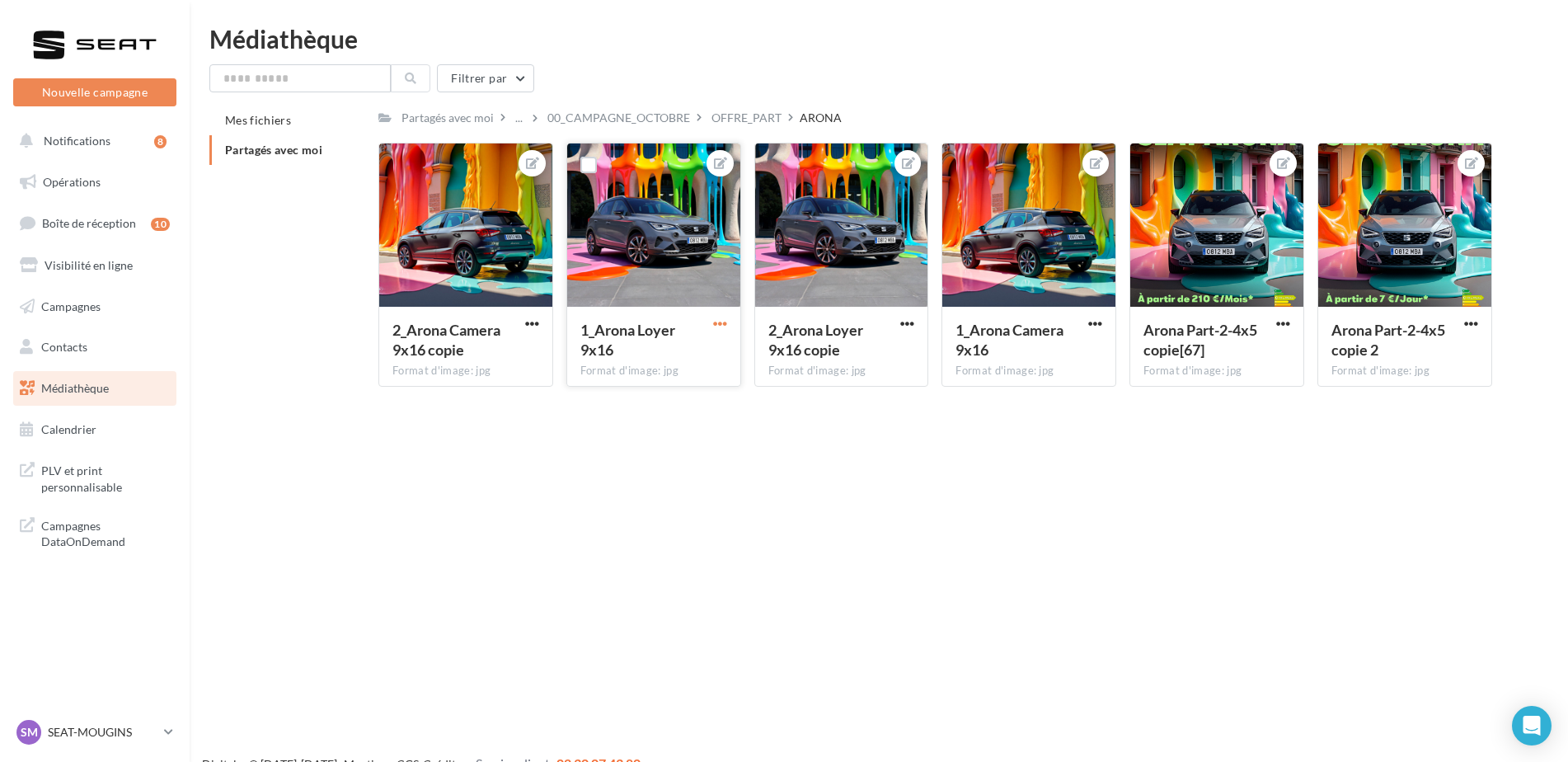
click at [713, 324] on span "button" at bounding box center [720, 323] width 14 height 14
click at [617, 395] on button "Télécharger" at bounding box center [644, 399] width 174 height 43
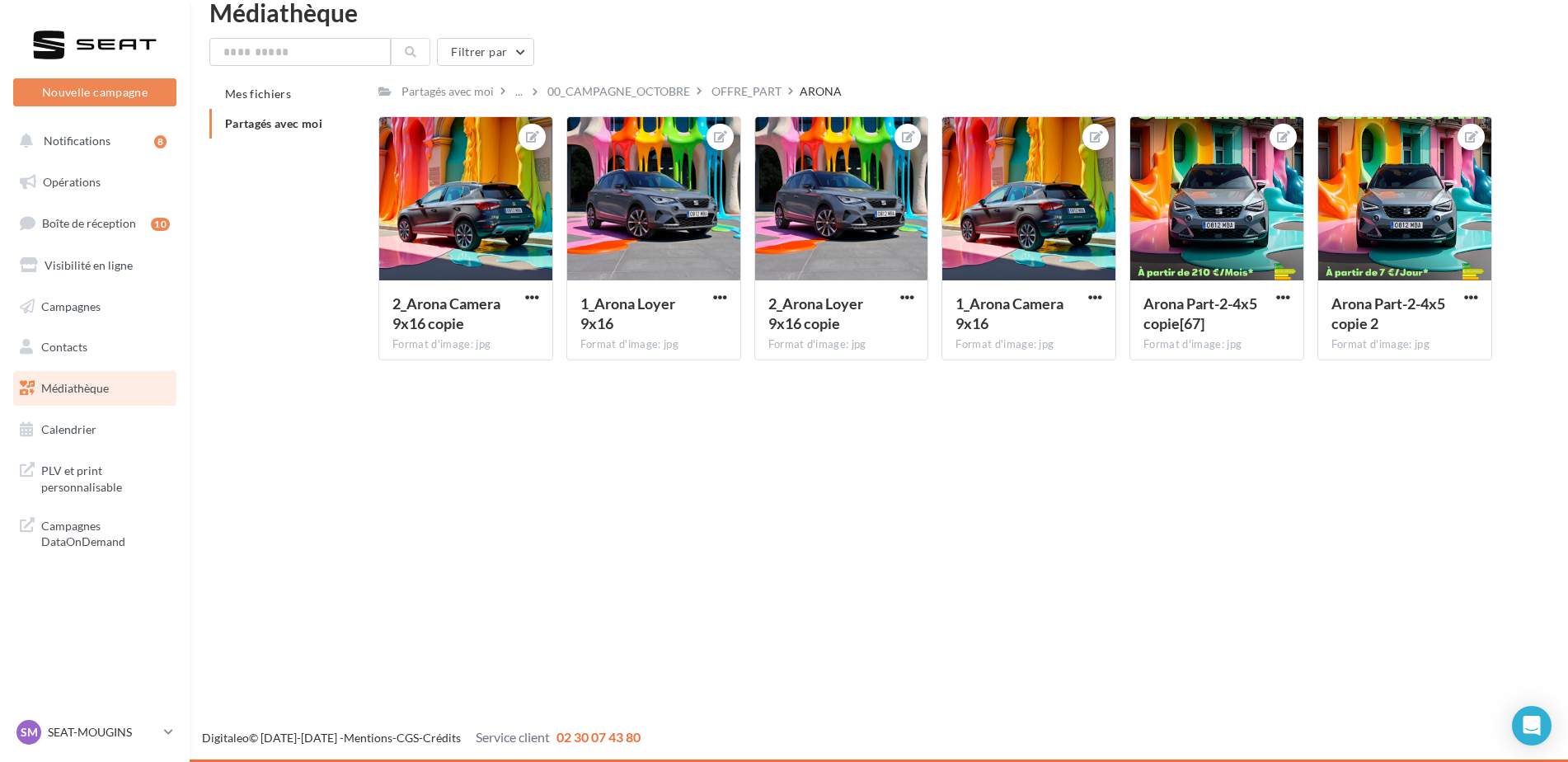
click at [1026, 481] on div "Nouvelle campagne Nouvelle campagne Notifications 8 Opérations Boîte de récepti…" at bounding box center [784, 381] width 1568 height 762
